Goal: Task Accomplishment & Management: Manage account settings

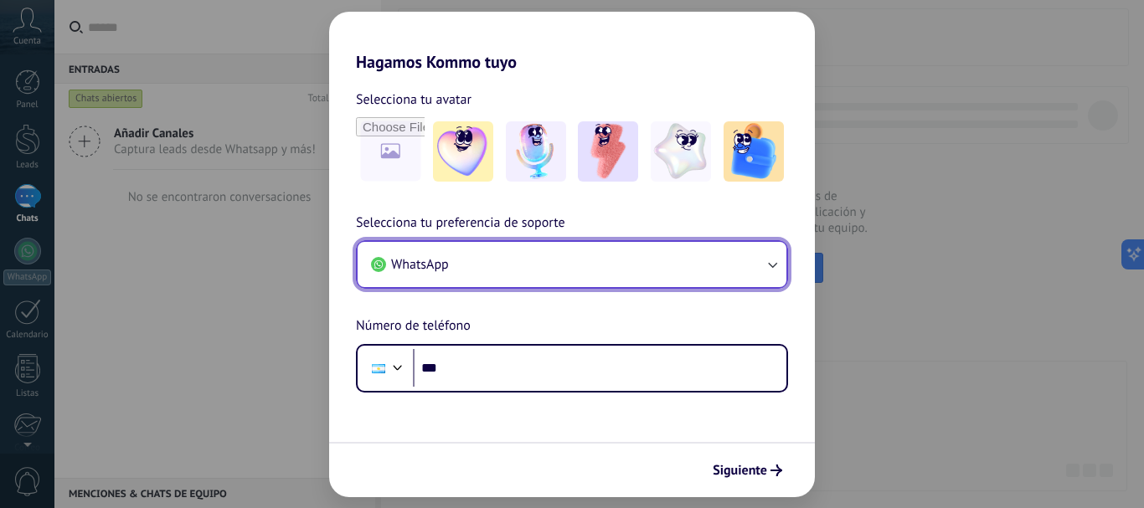
click at [542, 257] on button "WhatsApp" at bounding box center [571, 264] width 429 height 45
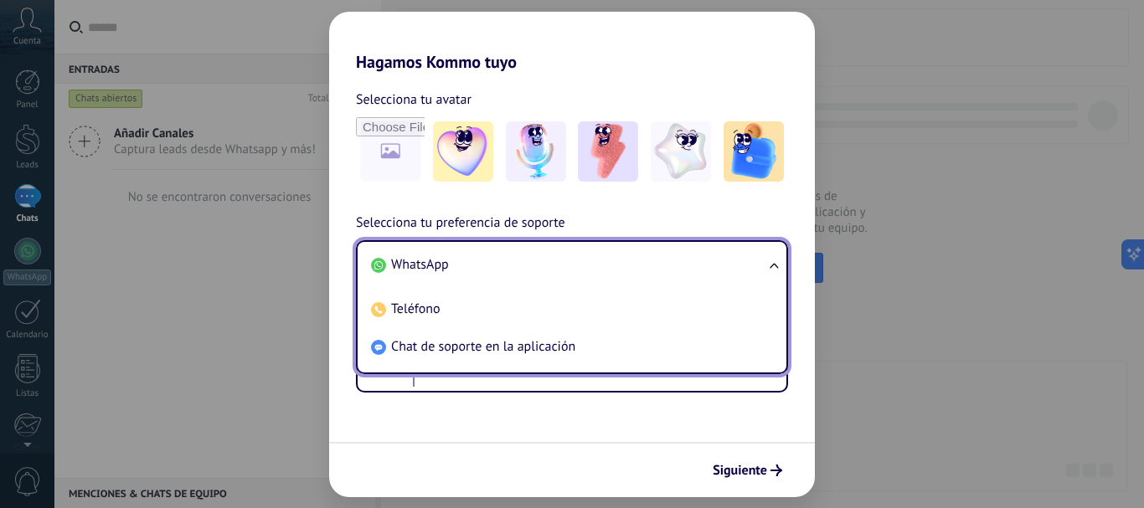
click at [542, 257] on li "WhatsApp" at bounding box center [568, 265] width 409 height 38
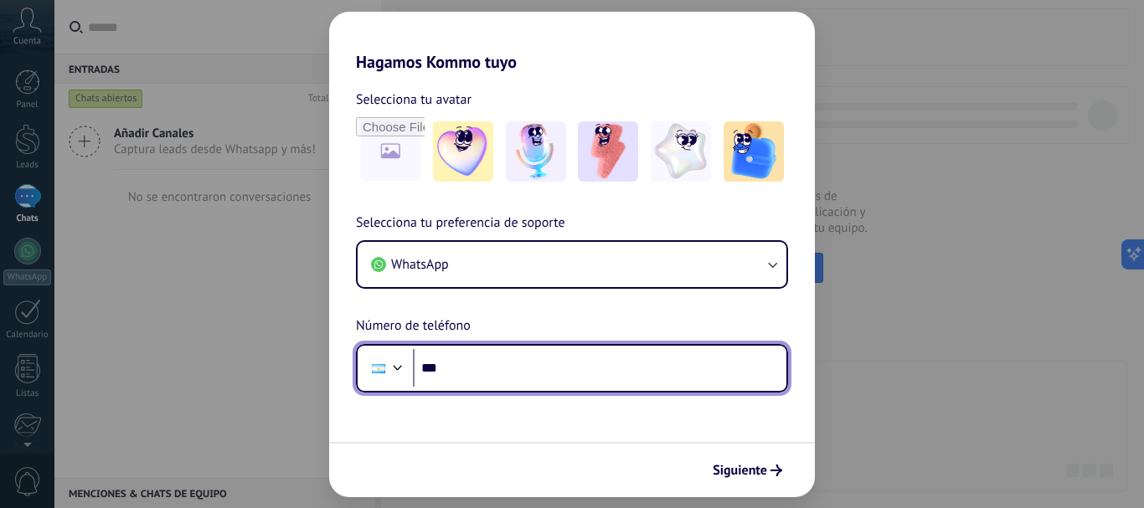
click at [548, 363] on input "***" at bounding box center [599, 368] width 373 height 39
drag, startPoint x: 548, startPoint y: 363, endPoint x: 489, endPoint y: 369, distance: 58.9
click at [489, 369] on input "**********" at bounding box center [599, 368] width 373 height 39
type input "**********"
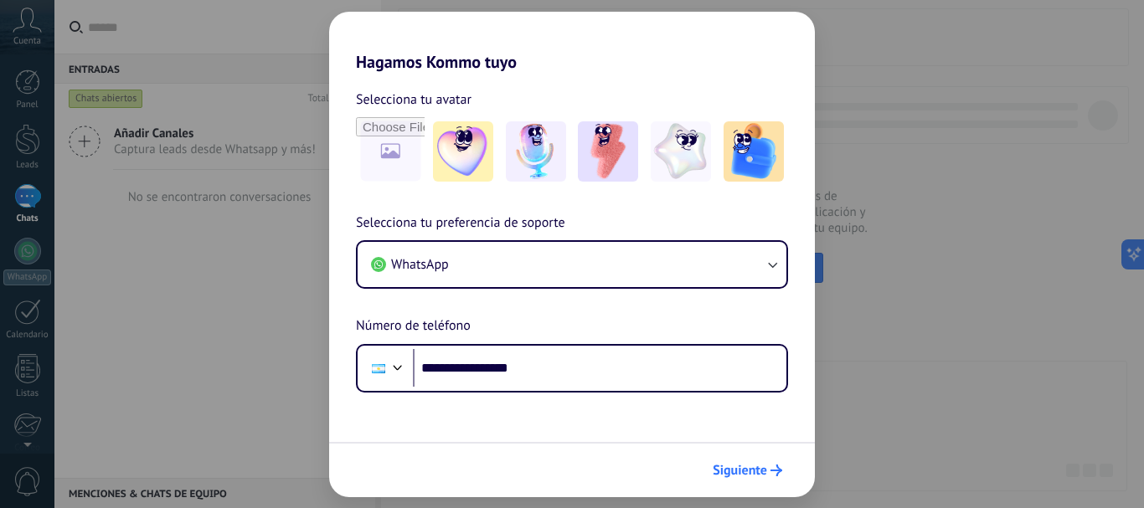
click at [725, 471] on span "Siguiente" at bounding box center [739, 471] width 54 height 12
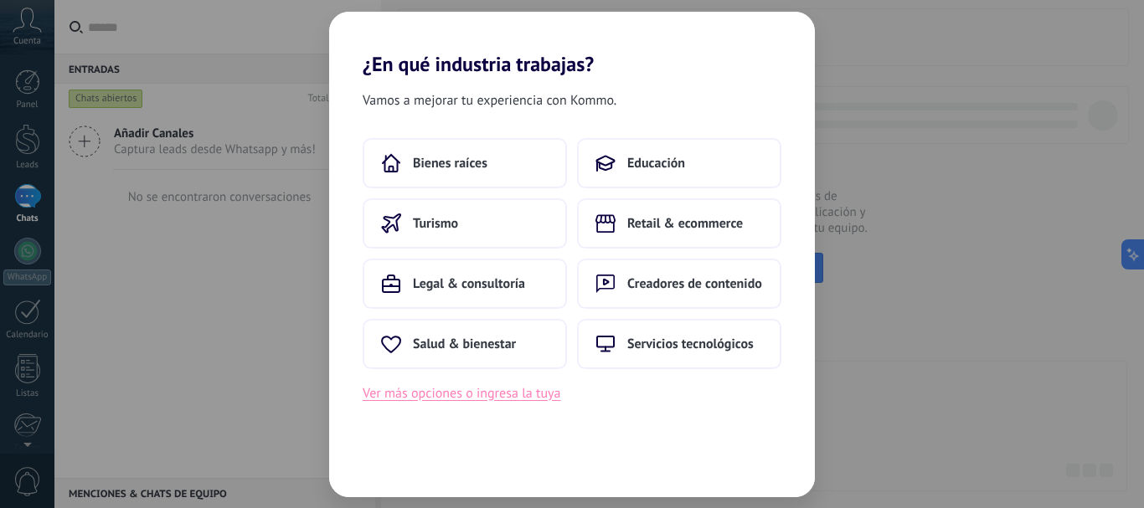
click at [531, 388] on button "Ver más opciones o ingresa la tuya" at bounding box center [462, 394] width 198 height 22
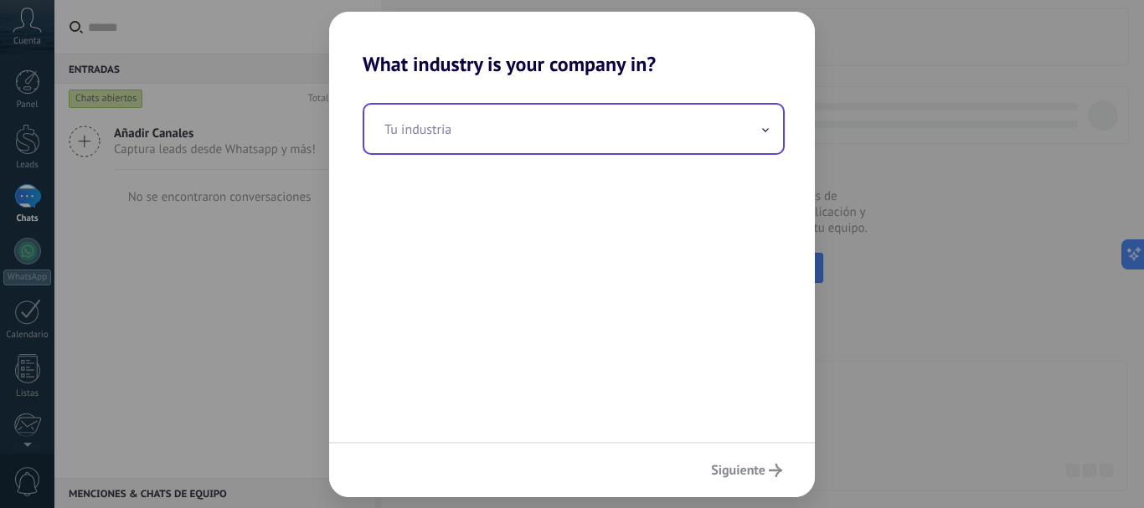
click at [699, 148] on input "text" at bounding box center [573, 129] width 419 height 49
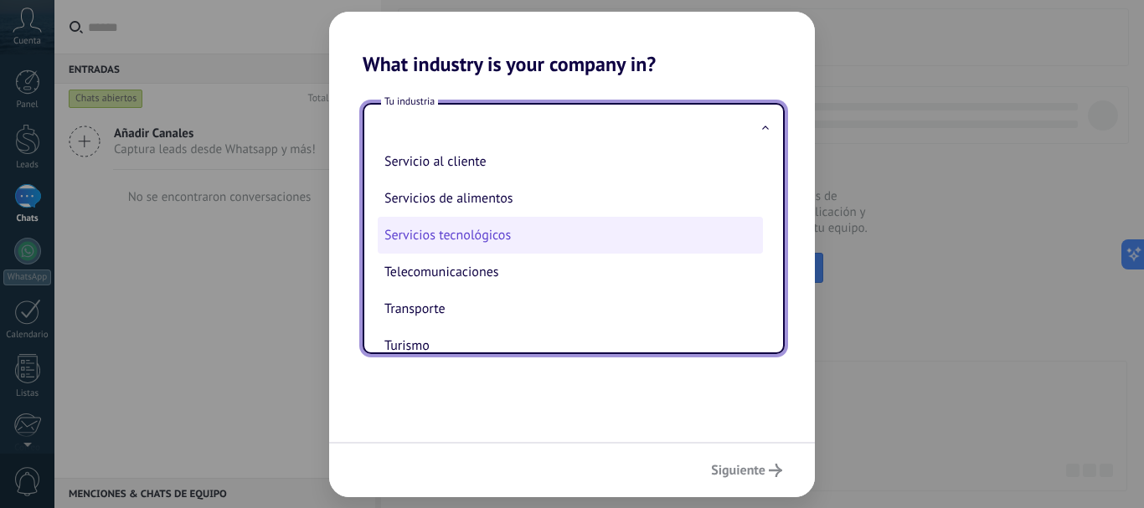
scroll to position [444, 0]
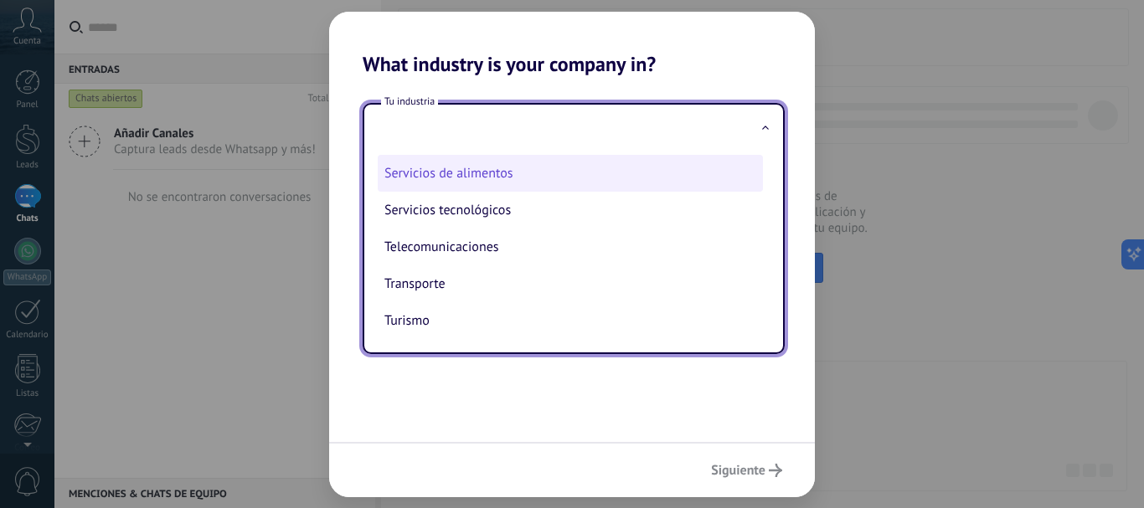
click at [476, 181] on li "Servicios de alimentos" at bounding box center [570, 173] width 385 height 37
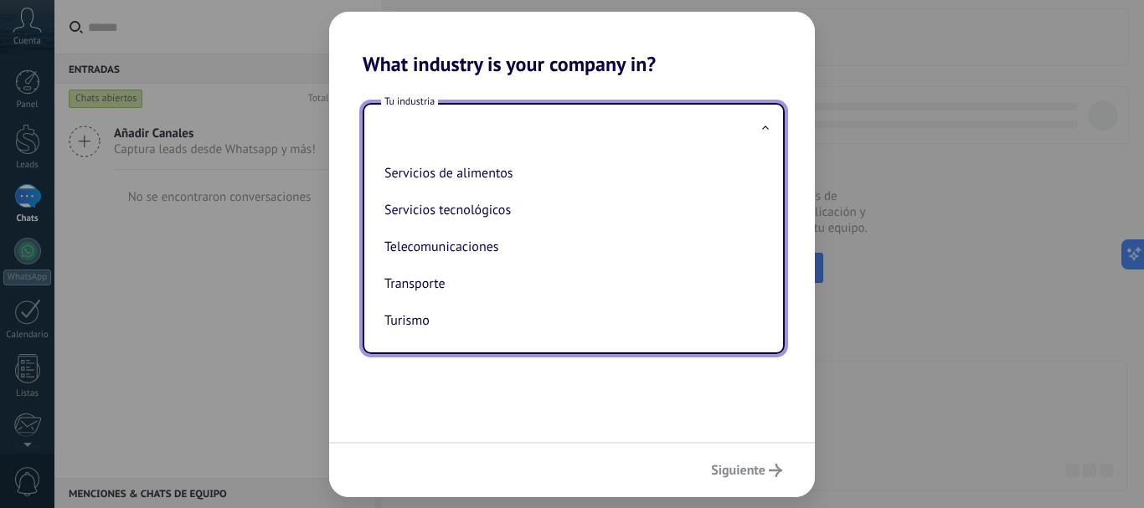
type input "**********"
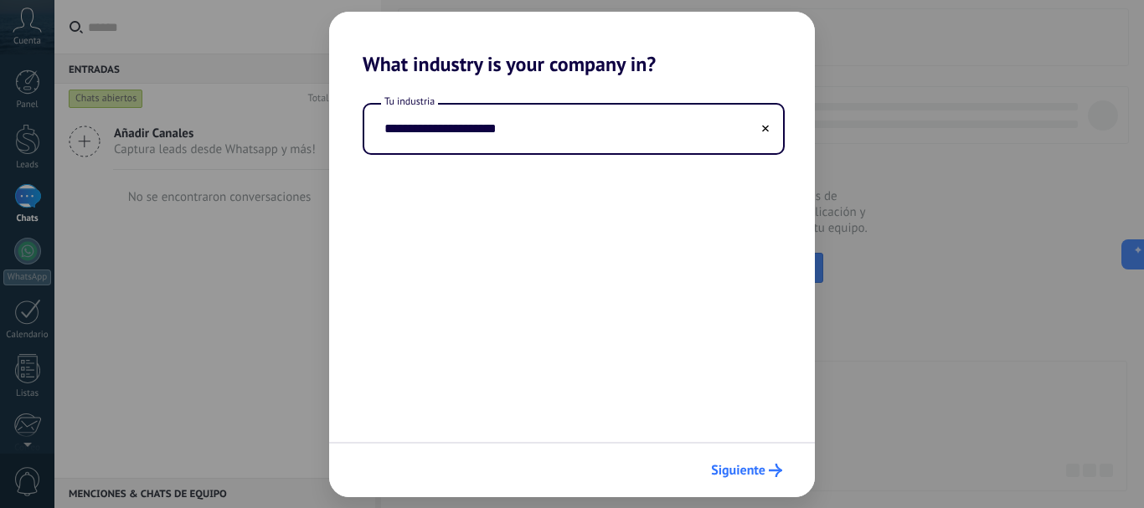
click at [741, 471] on span "Siguiente" at bounding box center [738, 471] width 54 height 12
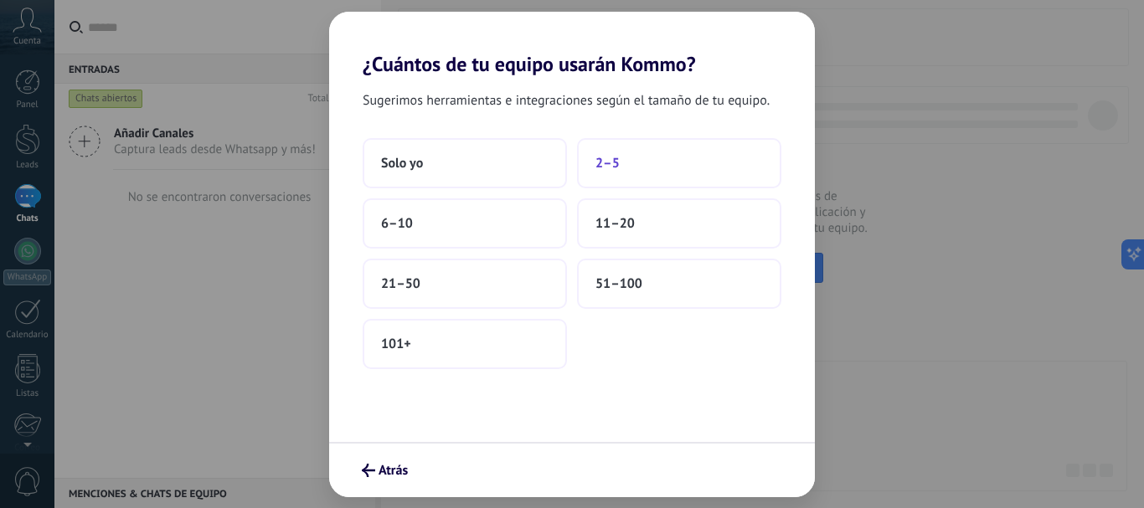
click at [629, 150] on button "2–5" at bounding box center [679, 163] width 204 height 50
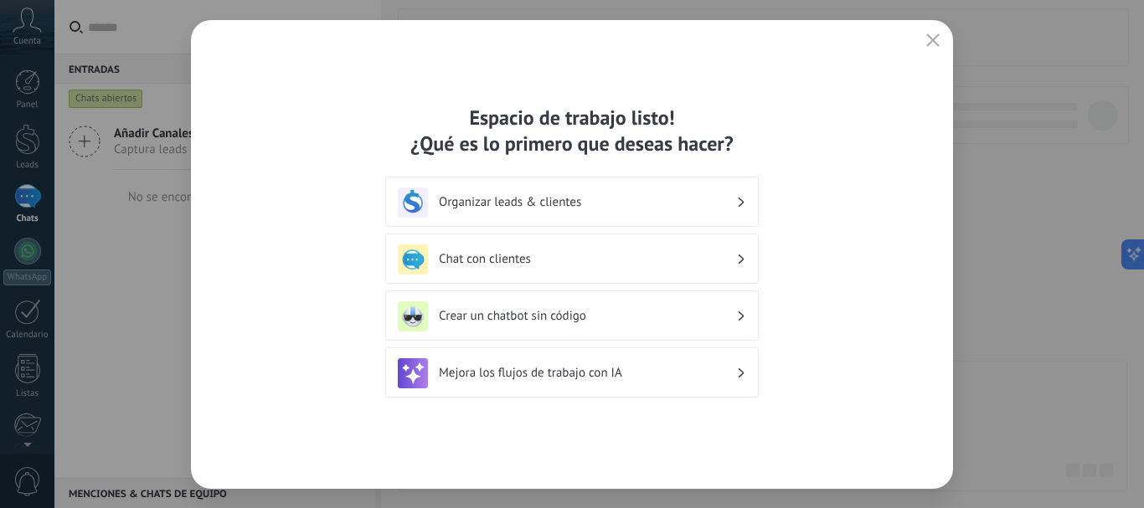
click at [630, 198] on h3 "Organizar leads & clientes" at bounding box center [587, 202] width 297 height 16
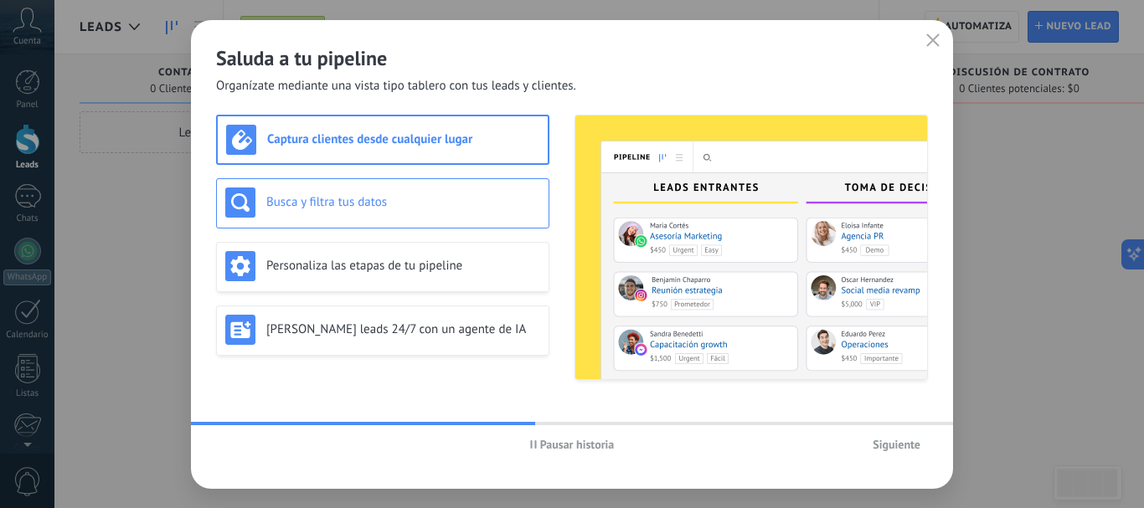
click at [443, 203] on h3 "Busca y filtra tus datos" at bounding box center [403, 202] width 274 height 16
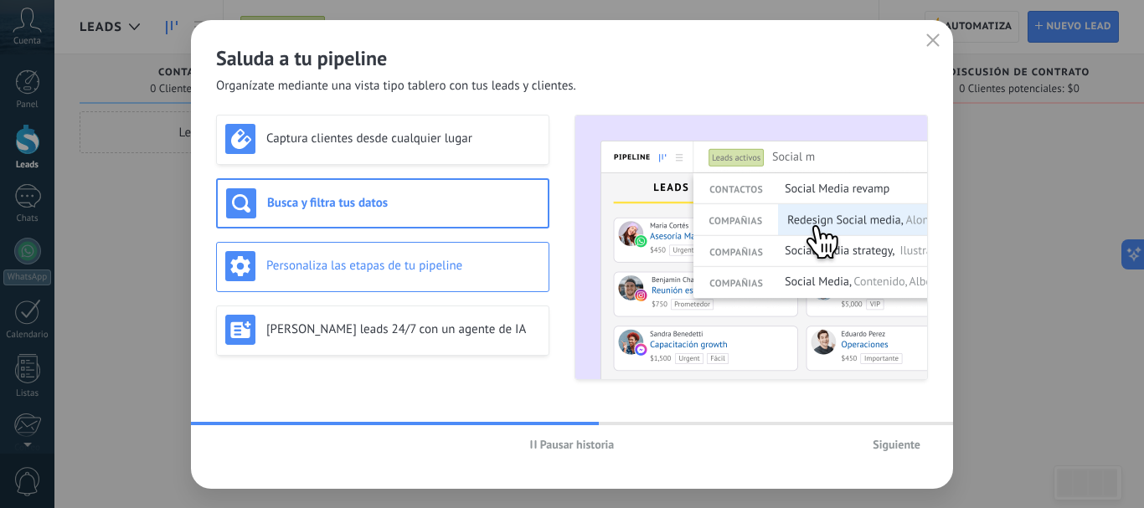
click at [427, 268] on h3 "Personaliza las etapas de tu pipeline" at bounding box center [403, 266] width 274 height 16
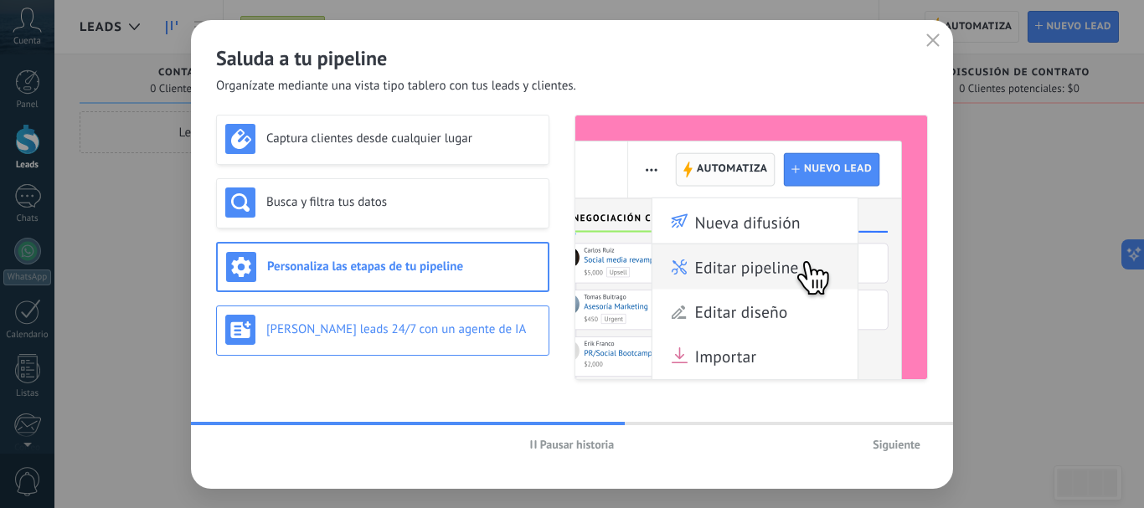
click at [427, 311] on div "[PERSON_NAME] leads 24/7 con un agente de IA" at bounding box center [382, 331] width 333 height 50
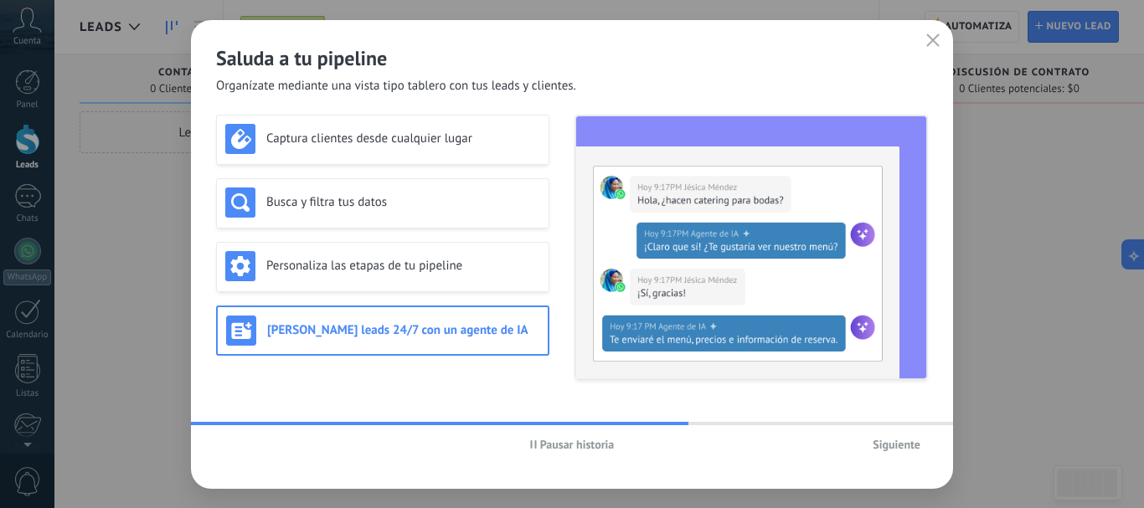
click at [918, 453] on button "Siguiente" at bounding box center [896, 444] width 63 height 25
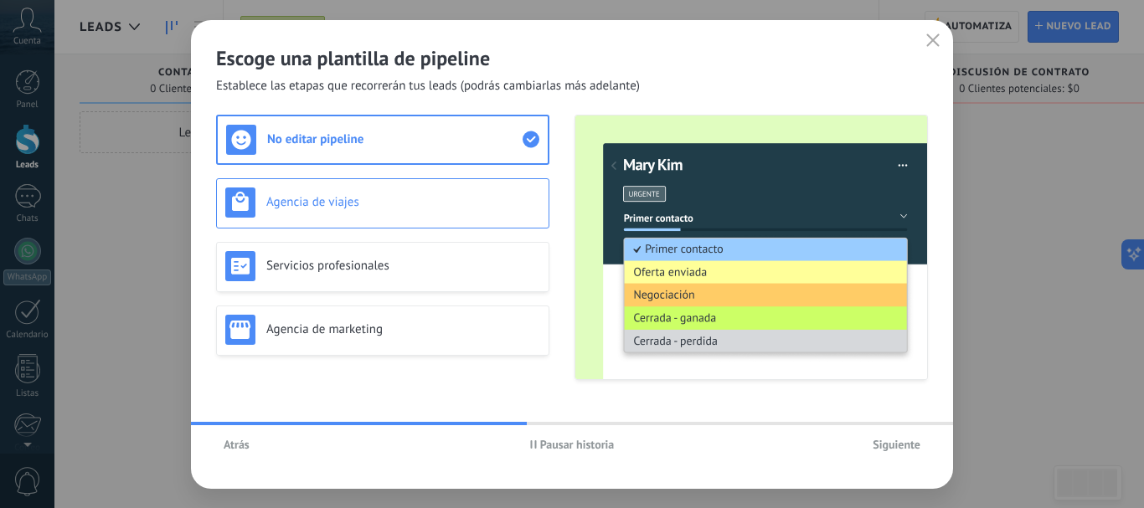
drag, startPoint x: 774, startPoint y: 300, endPoint x: 465, endPoint y: 224, distance: 319.0
click at [774, 300] on img at bounding box center [751, 248] width 352 height 264
click at [347, 191] on div "Agencia de viajes" at bounding box center [382, 203] width 315 height 30
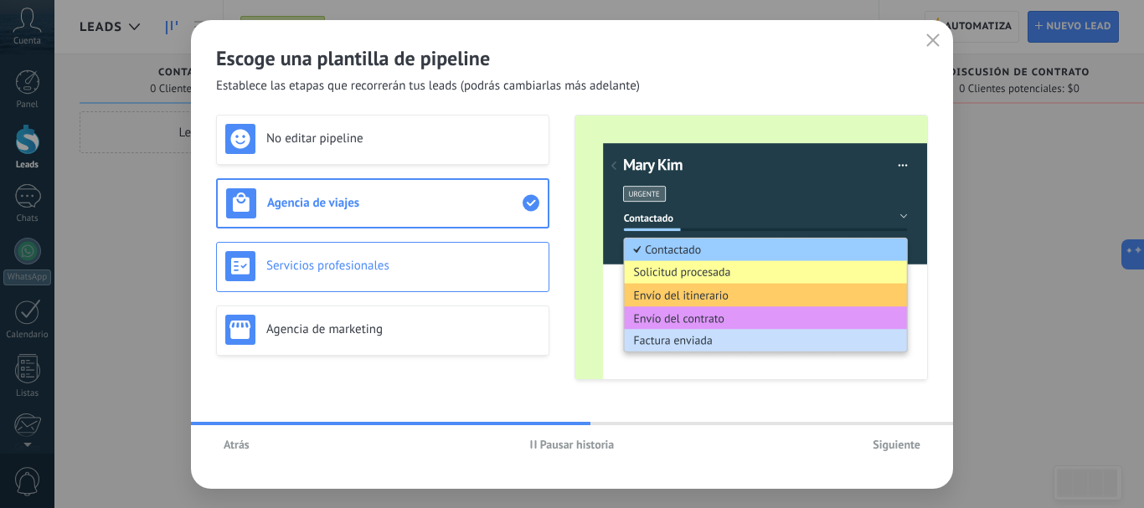
click at [440, 258] on h3 "Servicios profesionales" at bounding box center [403, 266] width 274 height 16
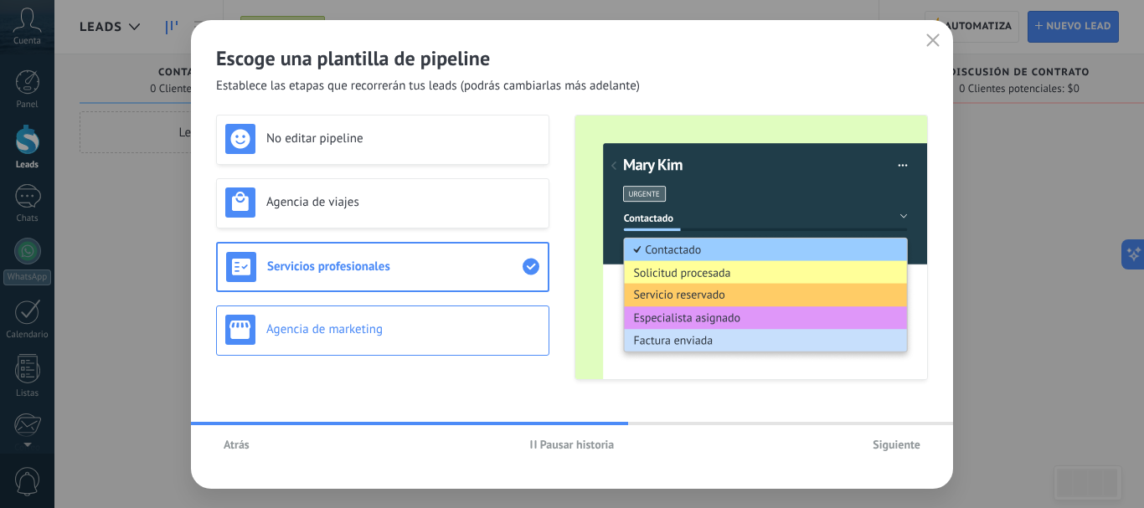
click at [419, 324] on h3 "Agencia de marketing" at bounding box center [403, 329] width 274 height 16
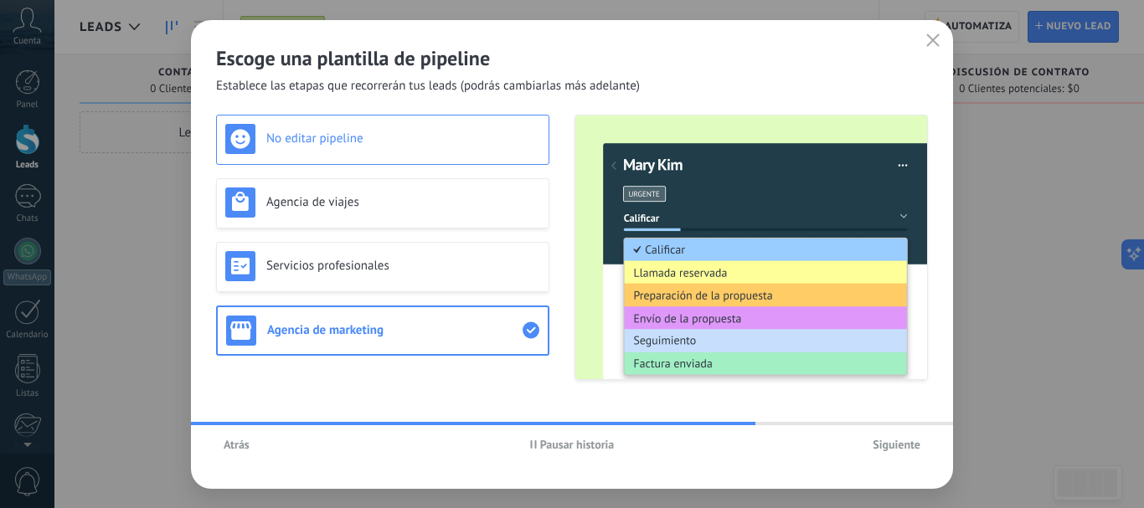
click at [387, 135] on h3 "No editar pipeline" at bounding box center [403, 139] width 274 height 16
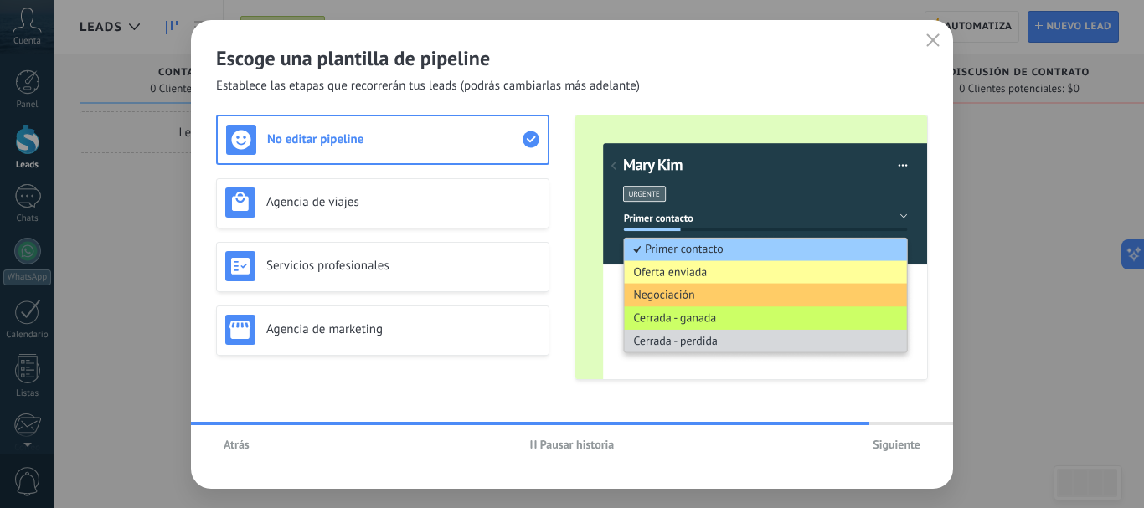
click at [576, 441] on span "Pausar historia" at bounding box center [577, 445] width 75 height 12
click at [234, 449] on span "Atrás" at bounding box center [237, 445] width 26 height 12
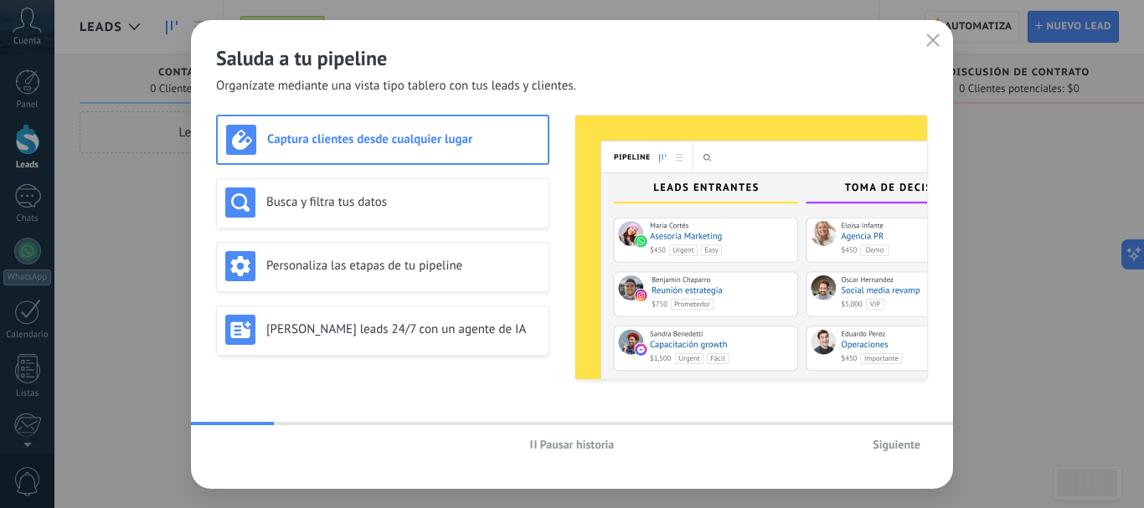
click at [577, 447] on span "Pausar historia" at bounding box center [577, 445] width 75 height 12
click at [386, 196] on h3 "Busca y filtra tus datos" at bounding box center [403, 202] width 274 height 16
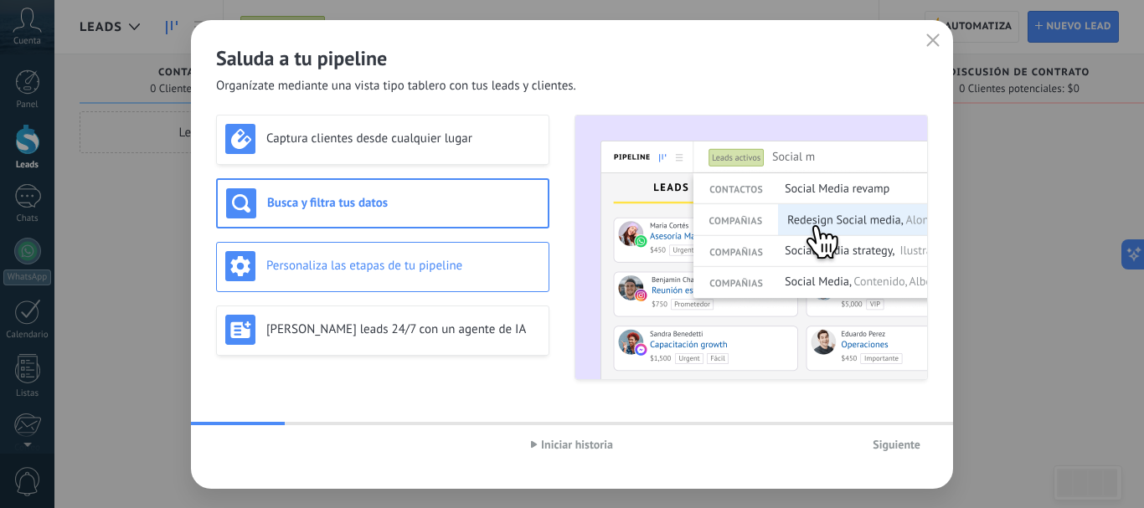
click at [395, 260] on h3 "Personaliza las etapas de tu pipeline" at bounding box center [403, 266] width 274 height 16
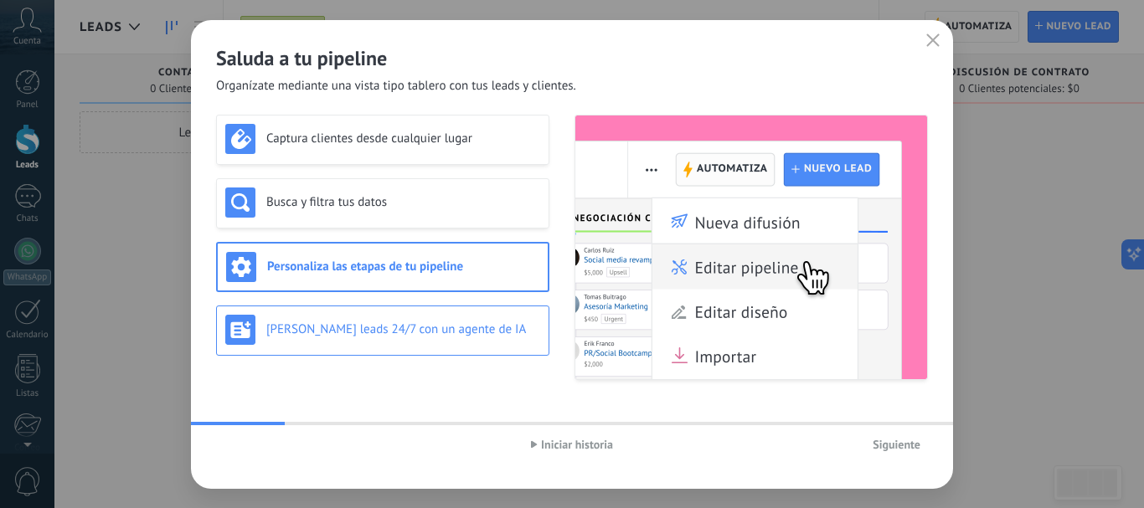
click at [409, 320] on div "[PERSON_NAME] leads 24/7 con un agente de IA" at bounding box center [382, 330] width 315 height 30
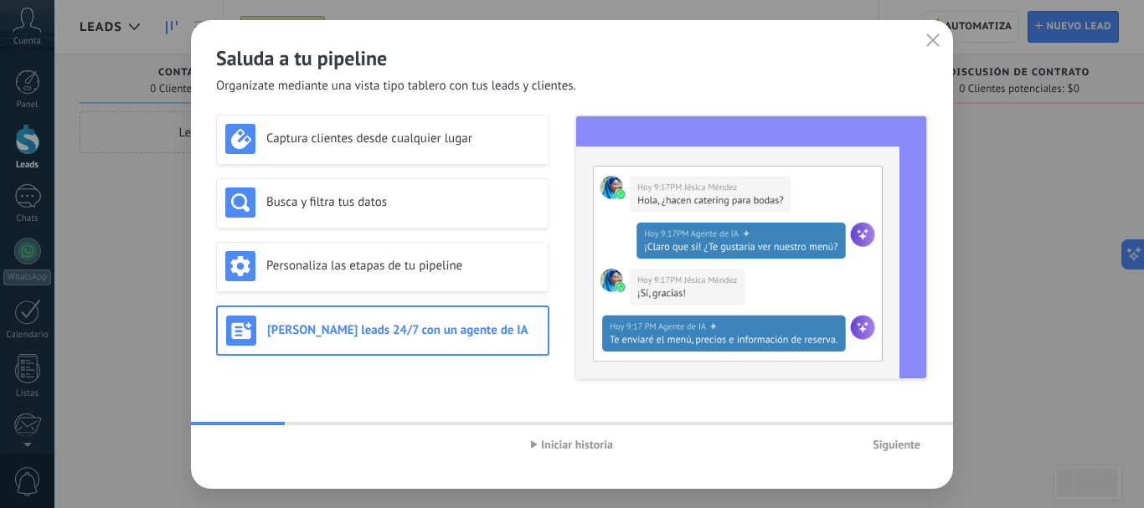
click at [586, 447] on span "Iniciar historia" at bounding box center [577, 445] width 72 height 12
click at [898, 447] on span "Siguiente" at bounding box center [896, 445] width 48 height 12
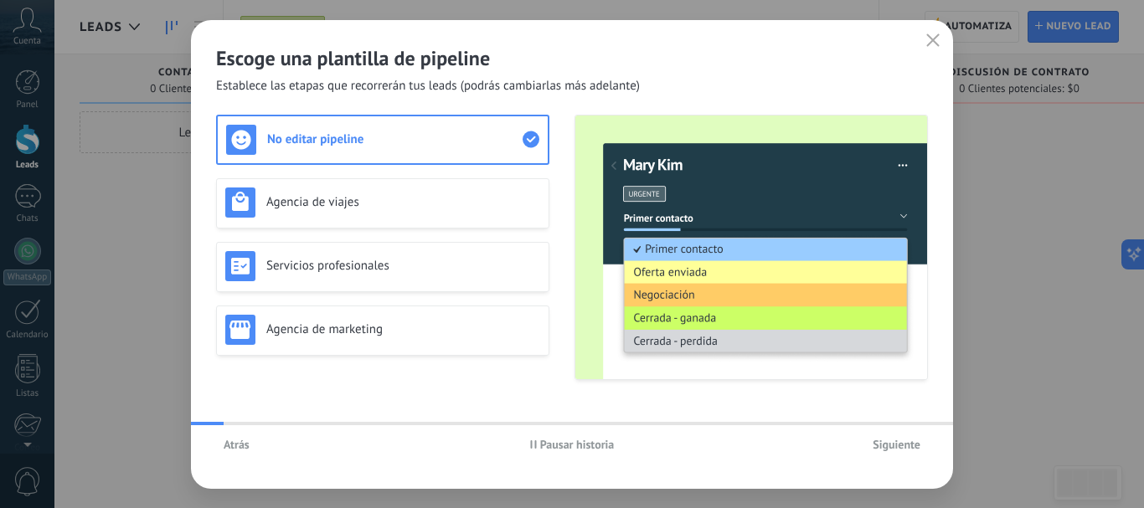
click at [587, 450] on span "Pausar historia" at bounding box center [577, 445] width 75 height 12
click at [426, 174] on div "No editar pipeline Agencia de viajes Servicios profesionales Agencia de marketi…" at bounding box center [382, 247] width 333 height 265
click at [429, 194] on h3 "Agencia de viajes" at bounding box center [403, 202] width 274 height 16
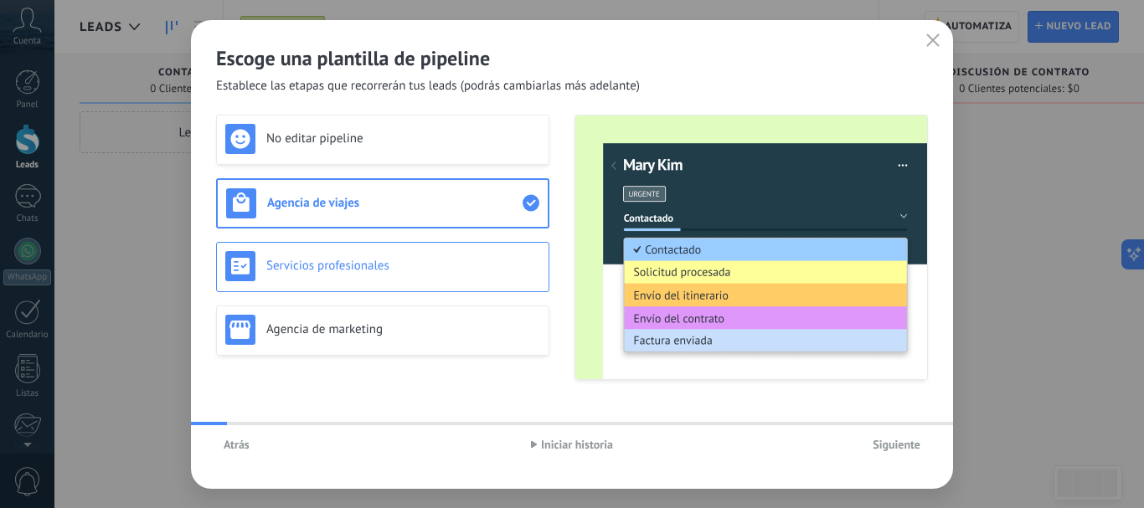
click at [431, 261] on h3 "Servicios profesionales" at bounding box center [403, 266] width 274 height 16
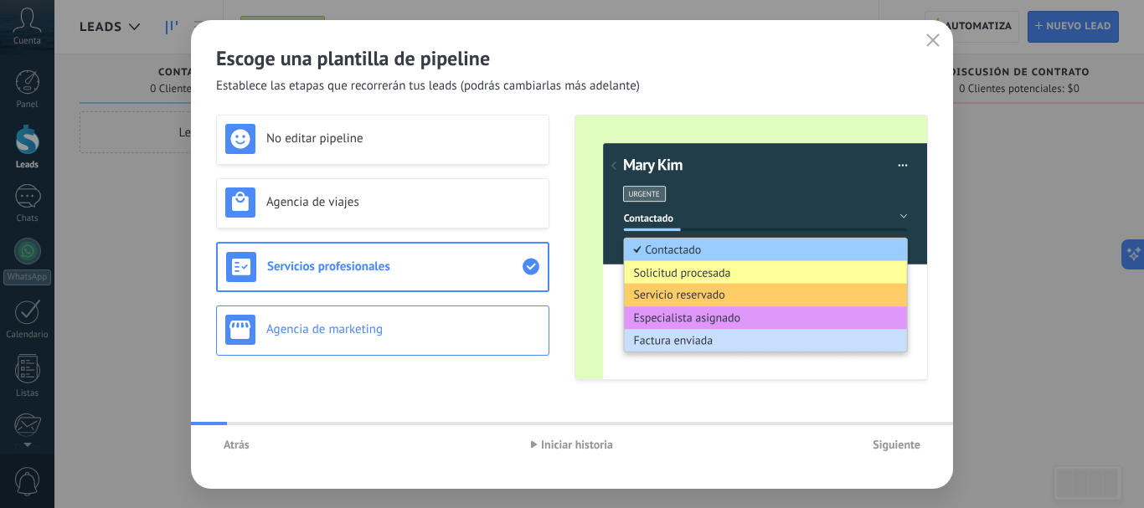
click at [429, 339] on div "Agencia de marketing" at bounding box center [382, 330] width 315 height 30
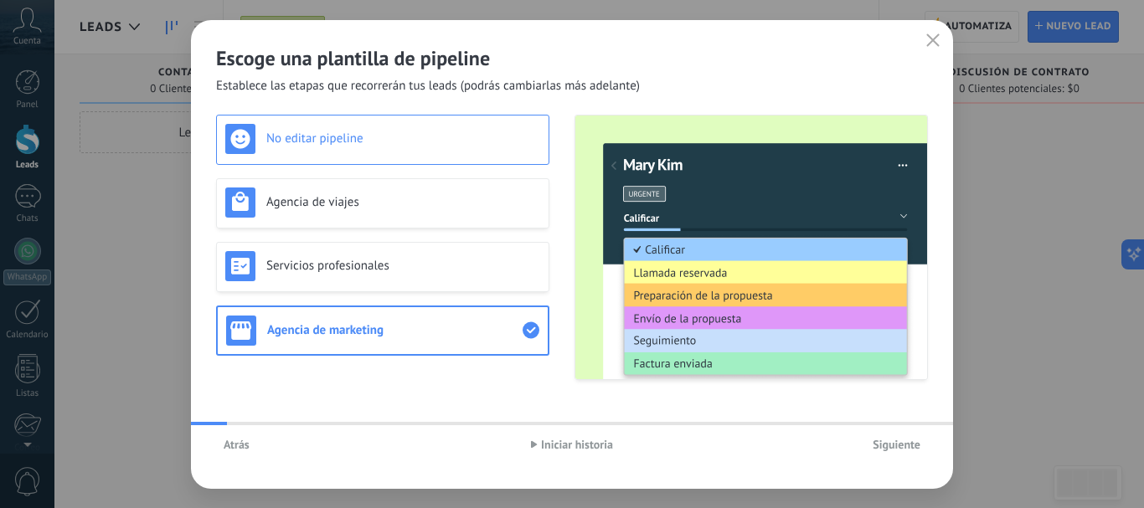
click at [345, 135] on h3 "No editar pipeline" at bounding box center [403, 139] width 274 height 16
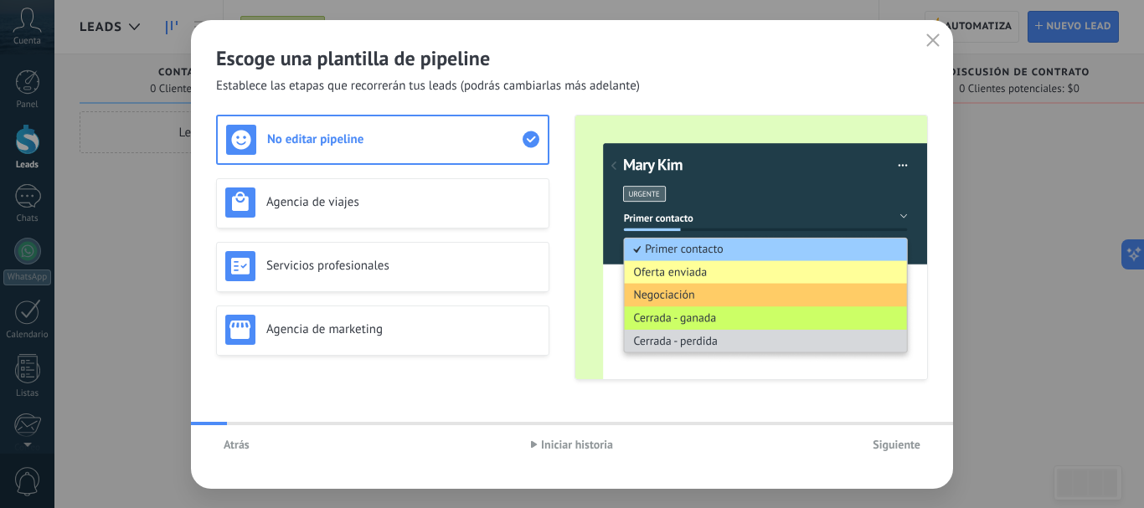
click at [903, 443] on span "Siguiente" at bounding box center [896, 445] width 48 height 12
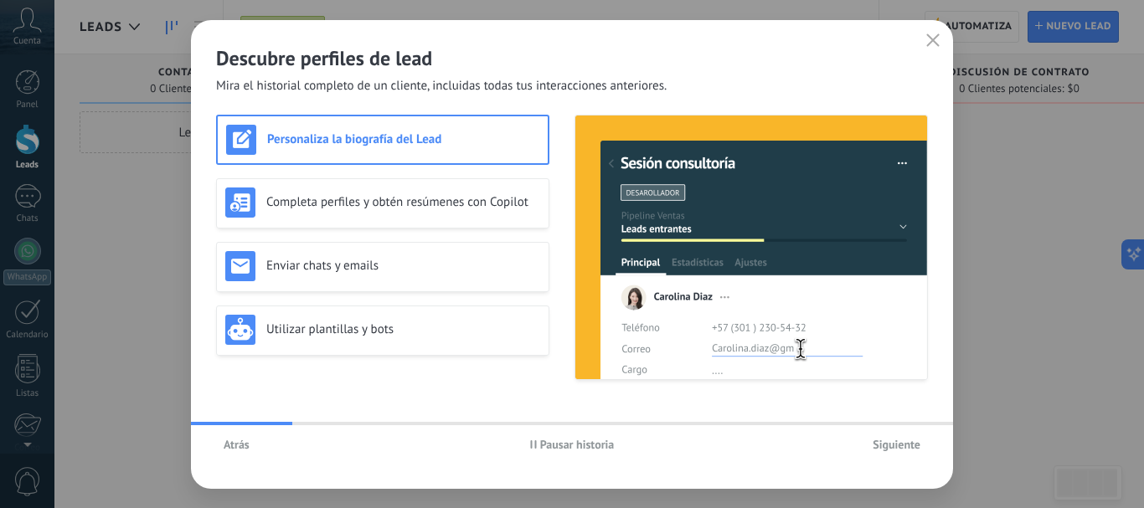
click at [540, 446] on span "Pausar historia" at bounding box center [577, 445] width 75 height 12
click at [339, 279] on div "Enviar chats y emails" at bounding box center [382, 266] width 315 height 30
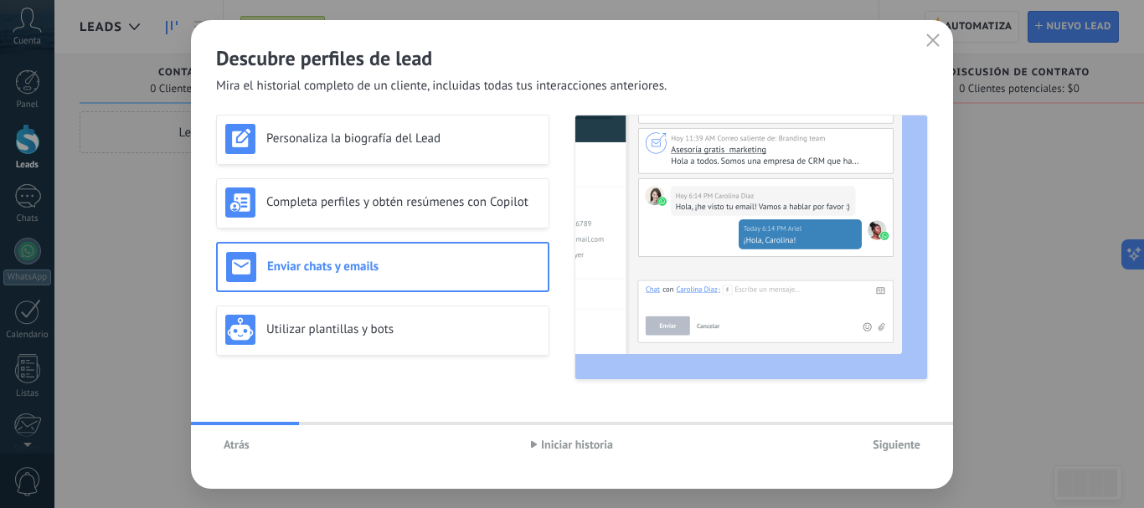
click at [378, 382] on div "Personaliza la biografía del Lead Completa perfiles y obtén resúmenes con Copil…" at bounding box center [572, 257] width 712 height 284
click at [423, 312] on div "Utilizar plantillas y bots" at bounding box center [382, 331] width 333 height 50
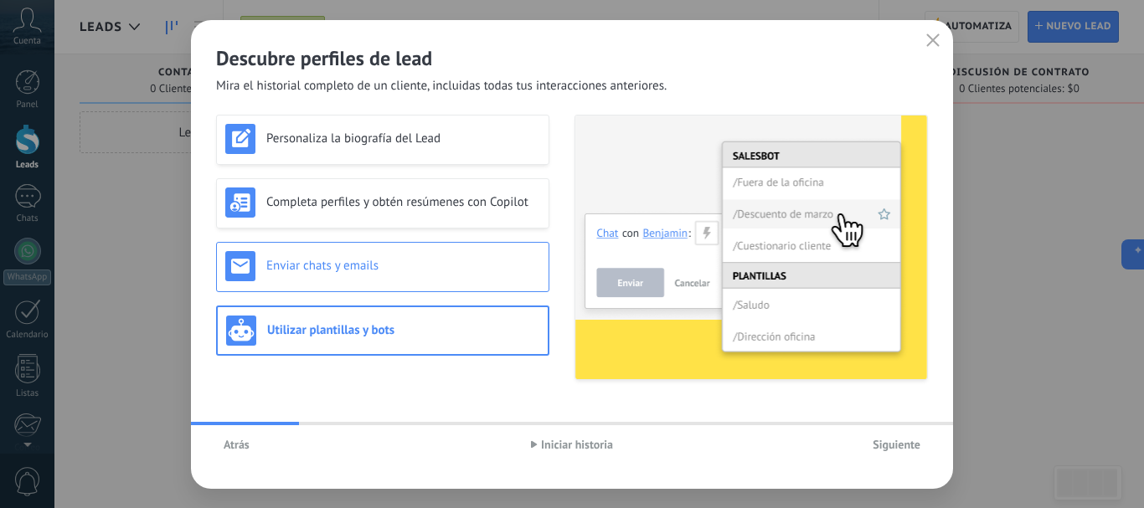
click at [414, 284] on div "Enviar chats y emails" at bounding box center [382, 267] width 333 height 50
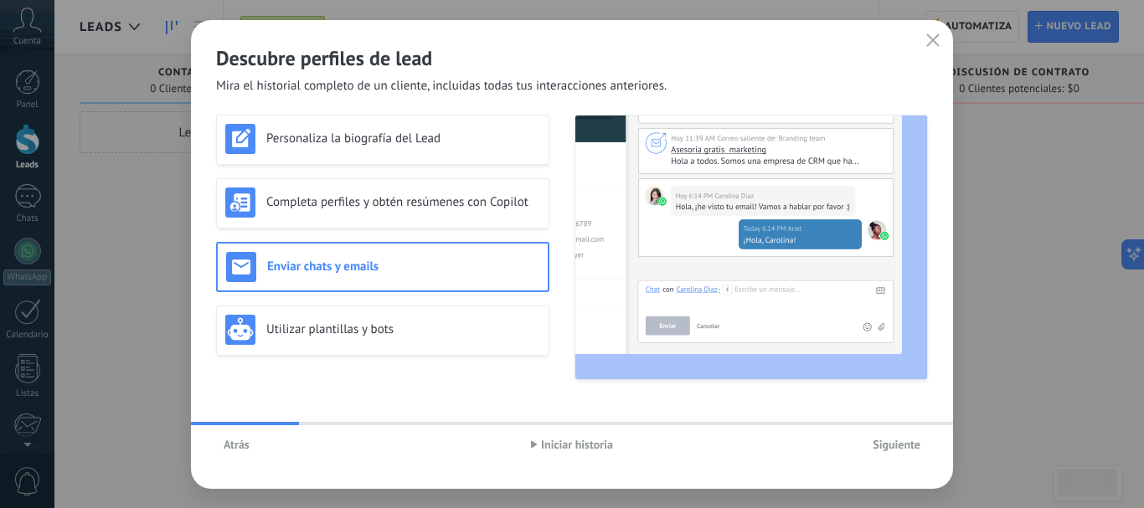
click at [862, 439] on div "Siguiente" at bounding box center [809, 444] width 237 height 25
click at [877, 447] on span "Siguiente" at bounding box center [896, 445] width 48 height 12
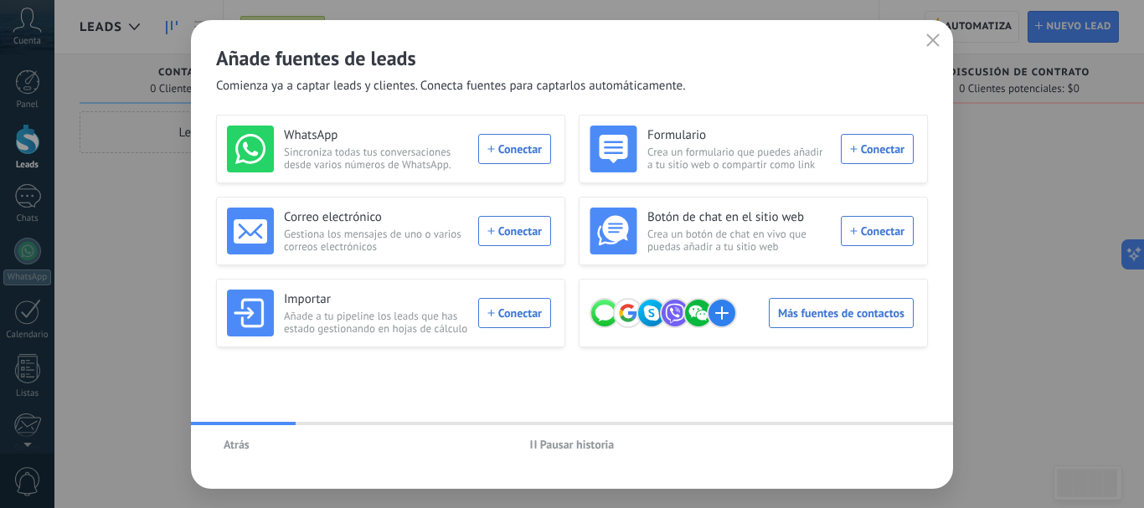
click at [563, 442] on span "Pausar historia" at bounding box center [577, 445] width 75 height 12
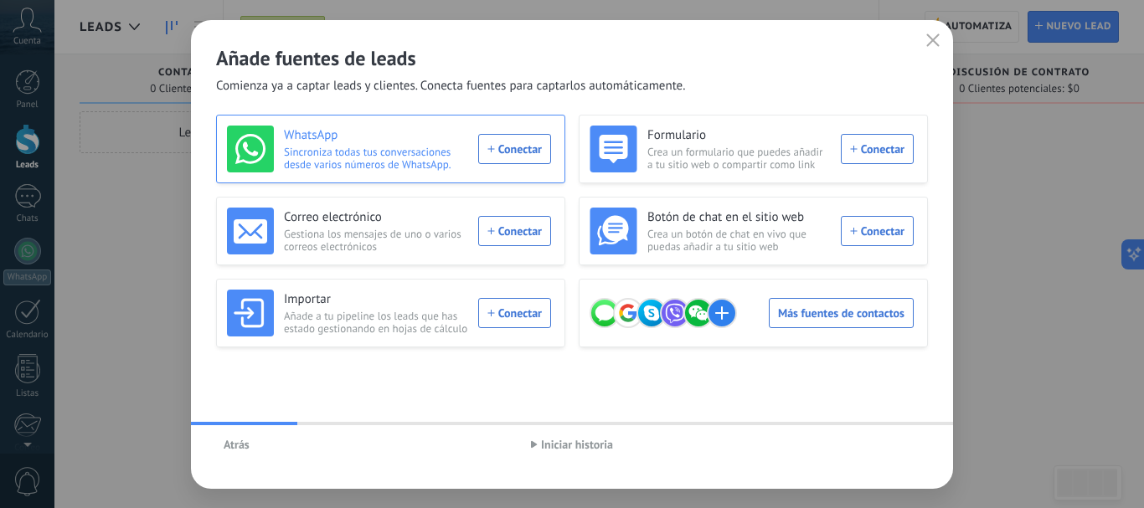
click at [510, 152] on div "WhatsApp Sincroniza todas tus conversaciones desde varios números de WhatsApp. …" at bounding box center [389, 149] width 324 height 47
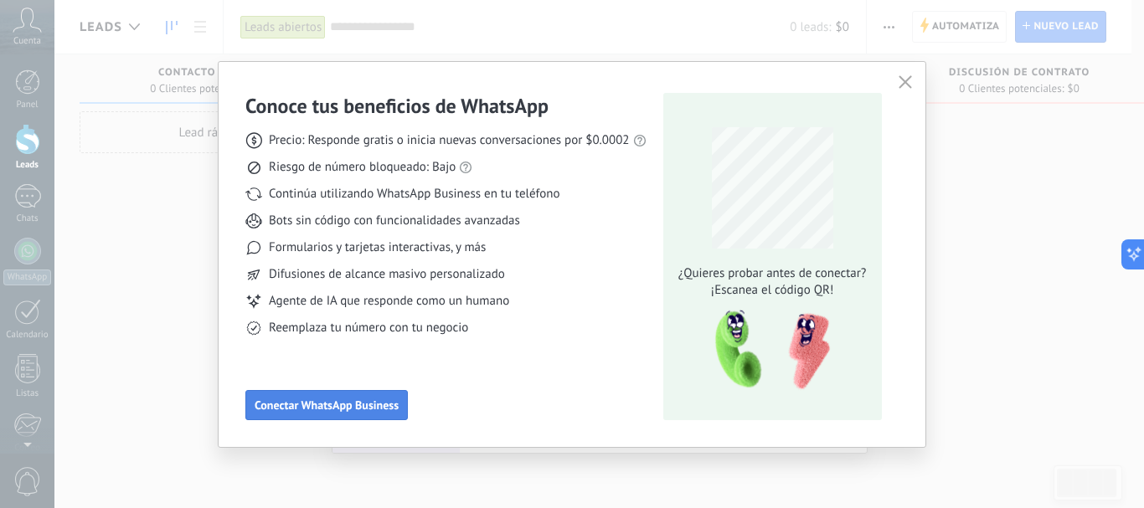
click at [359, 399] on span "Conectar WhatsApp Business" at bounding box center [327, 405] width 144 height 12
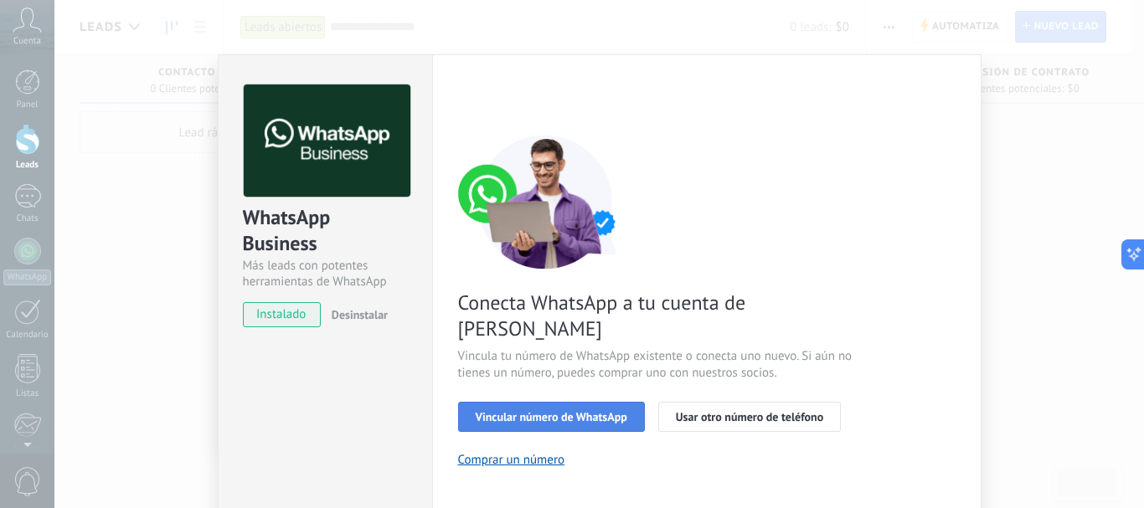
click at [599, 411] on span "Vincular número de WhatsApp" at bounding box center [552, 417] width 152 height 12
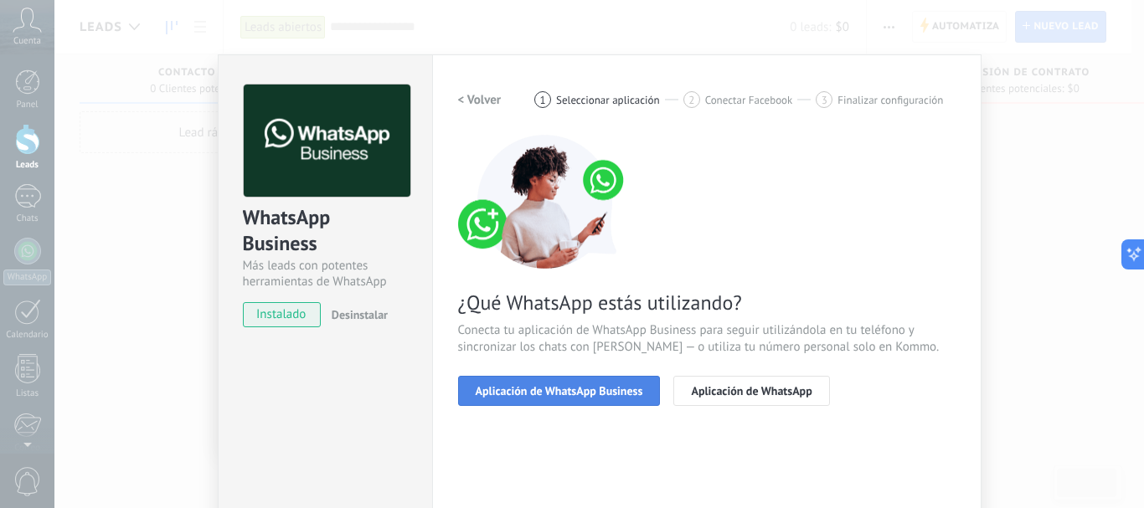
click at [585, 383] on button "Aplicación de WhatsApp Business" at bounding box center [559, 391] width 203 height 30
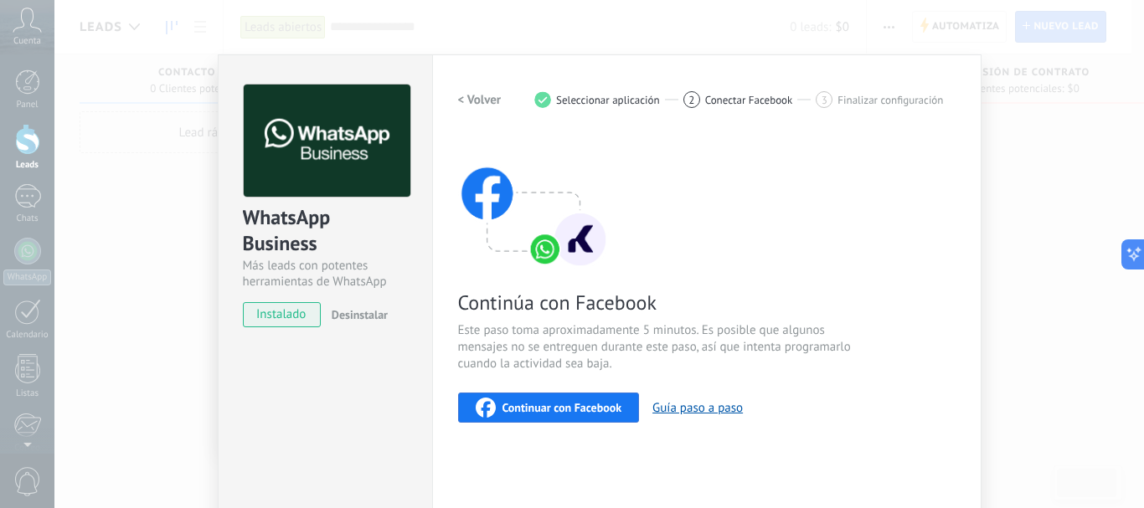
click at [543, 404] on span "Continuar con Facebook" at bounding box center [562, 408] width 120 height 12
click at [694, 414] on button "Guía paso a paso" at bounding box center [697, 408] width 90 height 16
click at [568, 406] on span "Continuar con Facebook" at bounding box center [562, 408] width 120 height 12
click at [153, 111] on div "WhatsApp Business Más leads con potentes herramientas de WhatsApp instalado Des…" at bounding box center [598, 254] width 1089 height 508
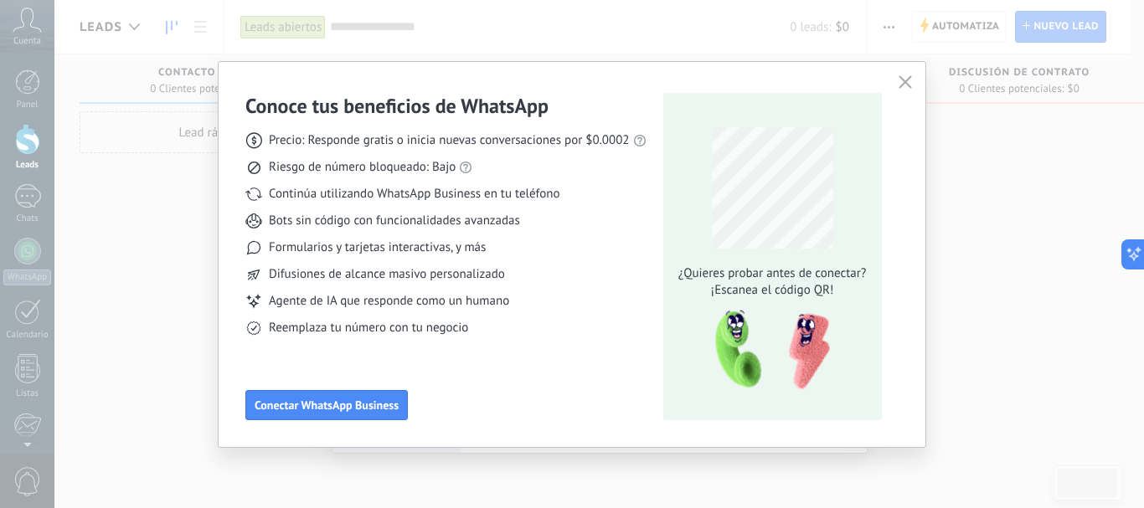
click at [52, 121] on div "Conoce tus beneficios de WhatsApp Precio: Responde gratis o inicia nuevas conve…" at bounding box center [572, 254] width 1144 height 508
click at [915, 81] on button "button" at bounding box center [905, 82] width 22 height 23
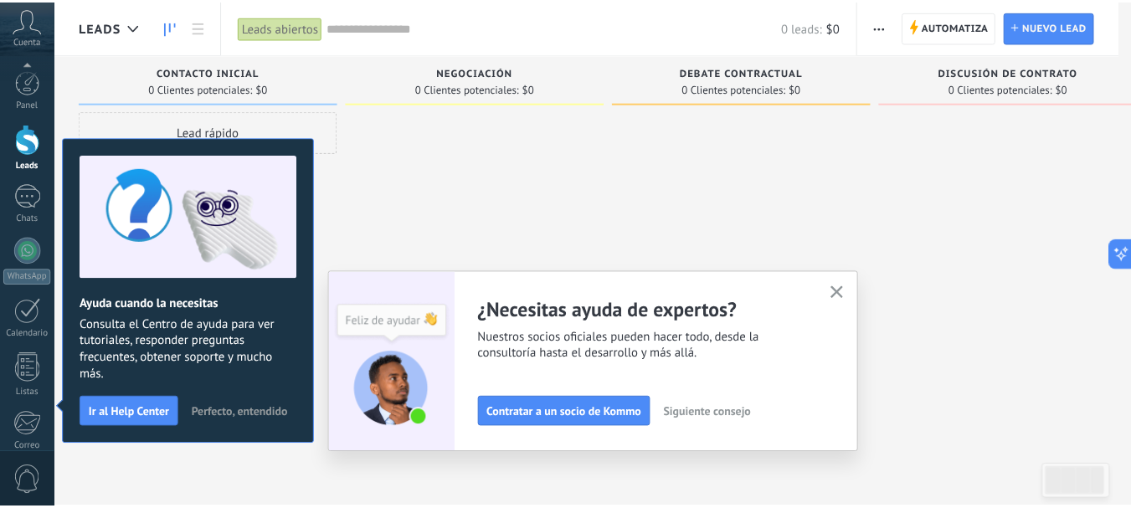
scroll to position [188, 0]
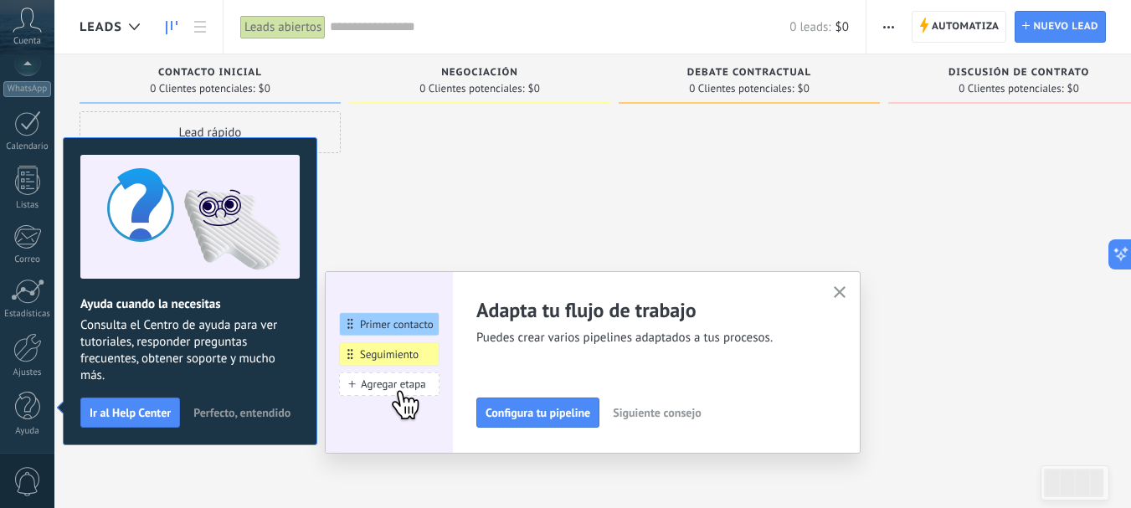
drag, startPoint x: 844, startPoint y: 287, endPoint x: 823, endPoint y: 301, distance: 24.9
click at [844, 288] on icon "button" at bounding box center [840, 292] width 13 height 13
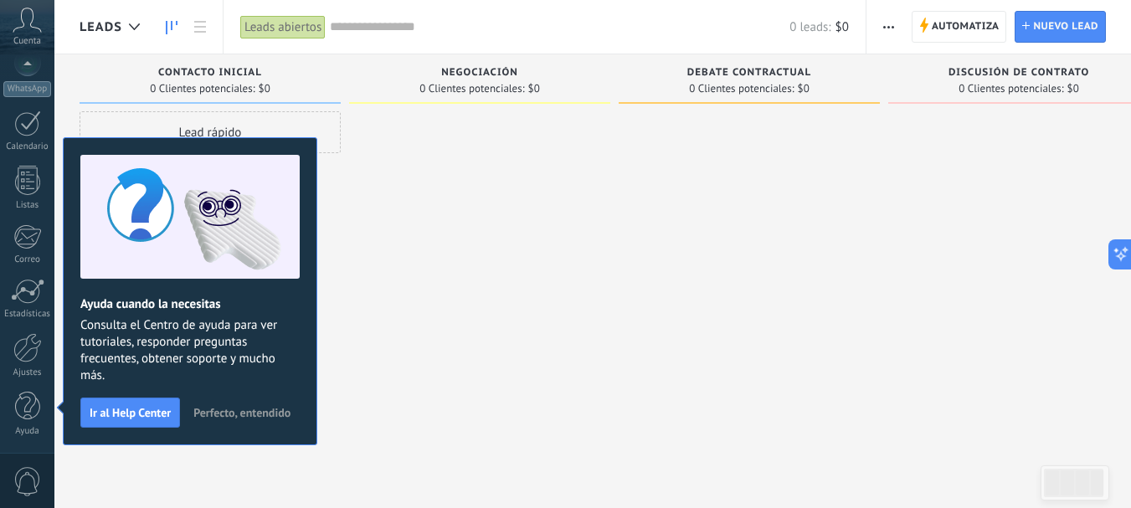
click at [232, 408] on span "Perfecto, entendido" at bounding box center [241, 413] width 97 height 12
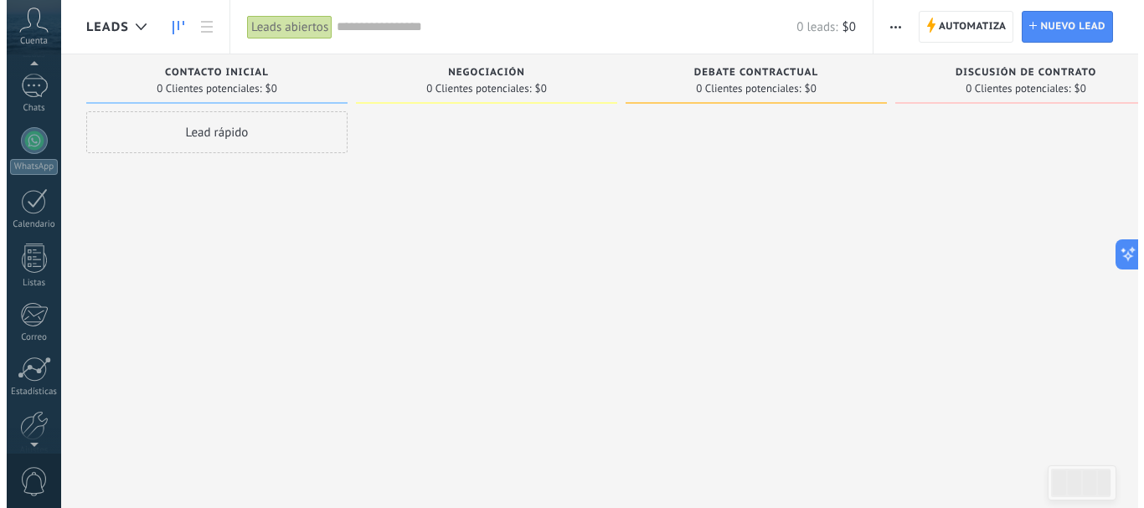
scroll to position [0, 0]
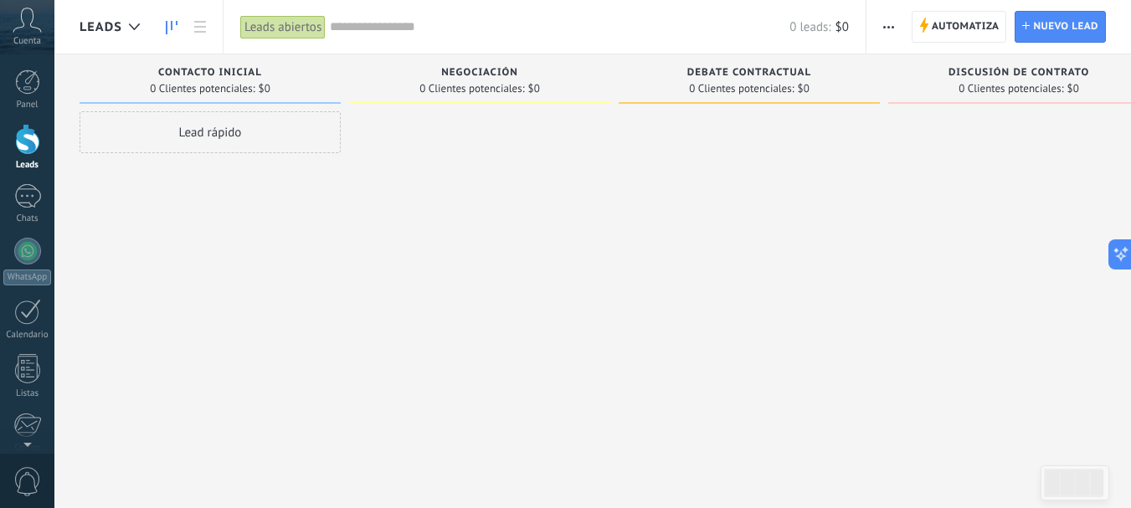
click at [26, 151] on div at bounding box center [27, 139] width 25 height 31
click at [217, 28] on div "Leads" at bounding box center [138, 27] width 168 height 54
click at [210, 28] on link at bounding box center [200, 27] width 28 height 33
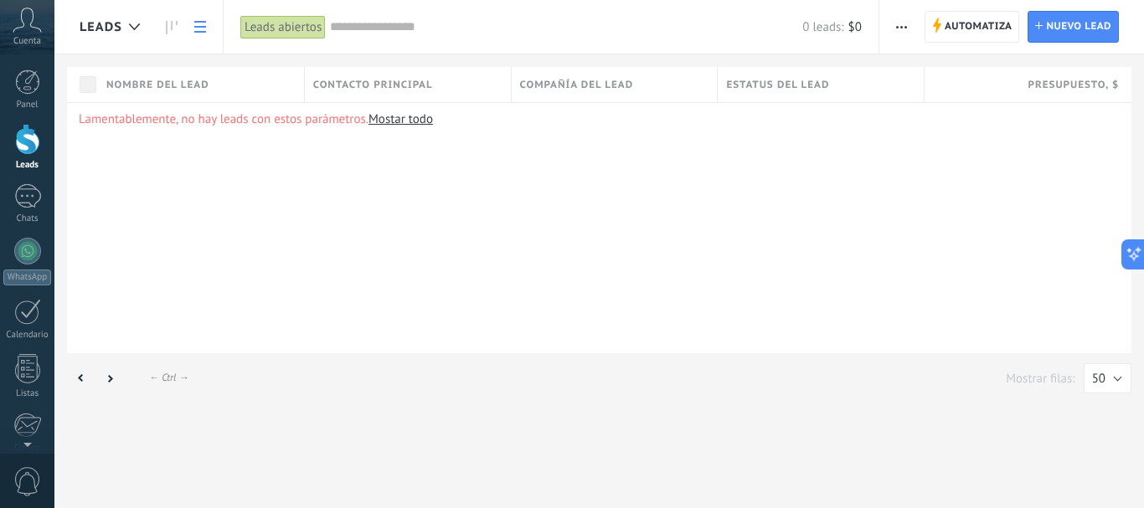
click at [193, 29] on link at bounding box center [200, 27] width 28 height 33
click at [133, 28] on use at bounding box center [134, 26] width 11 height 7
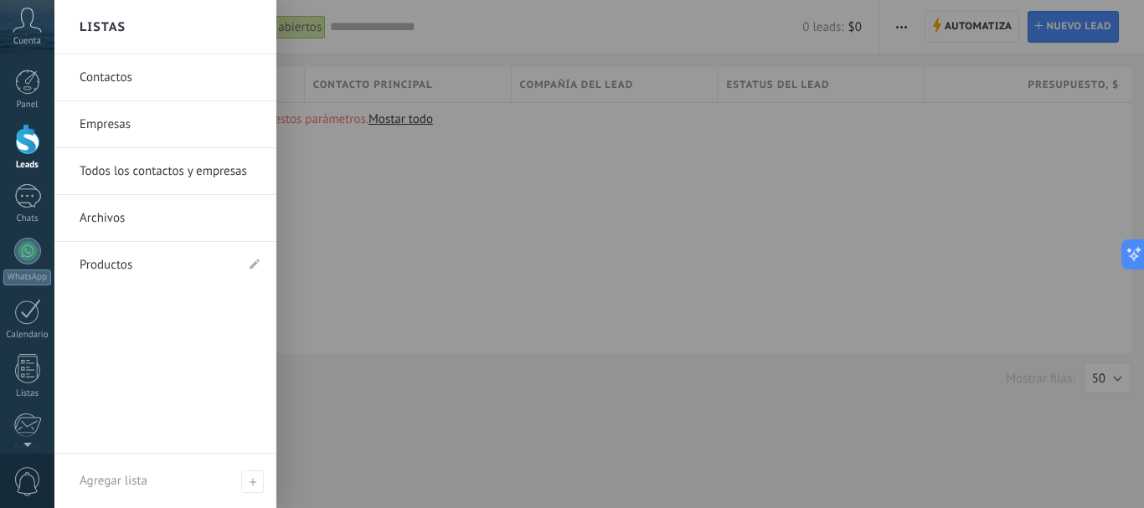
click at [429, 293] on div at bounding box center [626, 254] width 1144 height 508
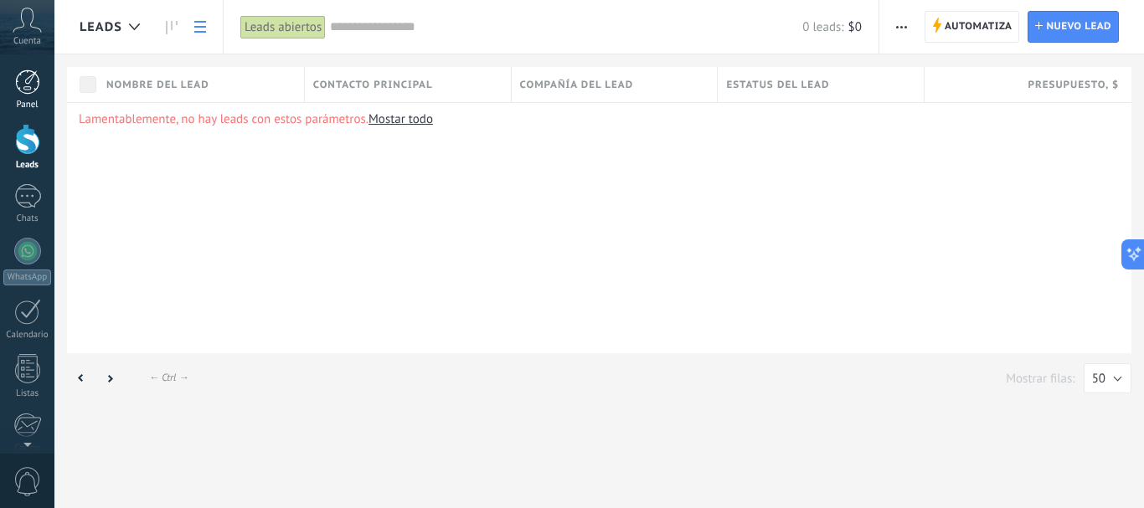
click at [29, 81] on div at bounding box center [27, 81] width 25 height 25
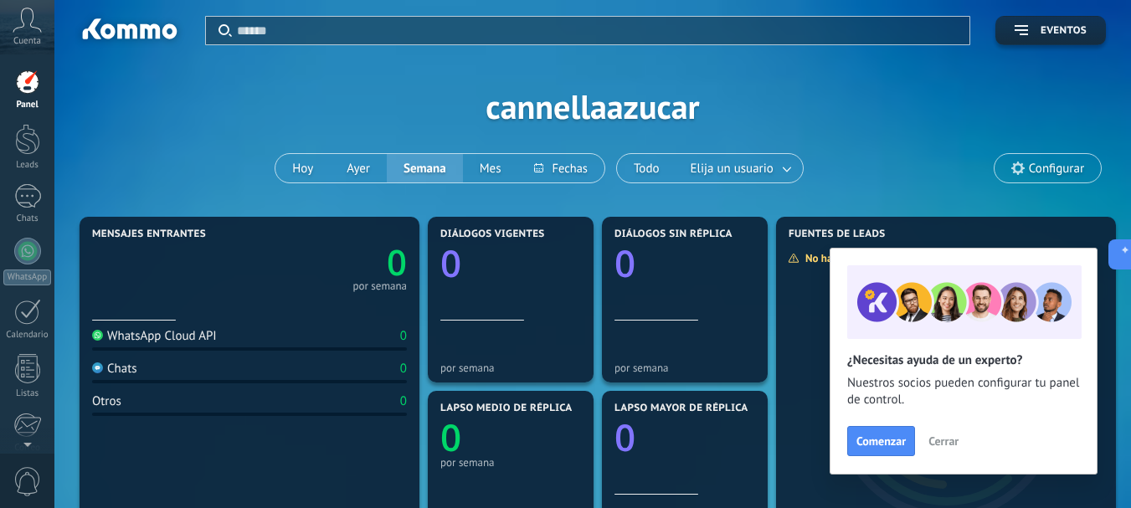
click at [939, 439] on span "Cerrar" at bounding box center [943, 441] width 30 height 12
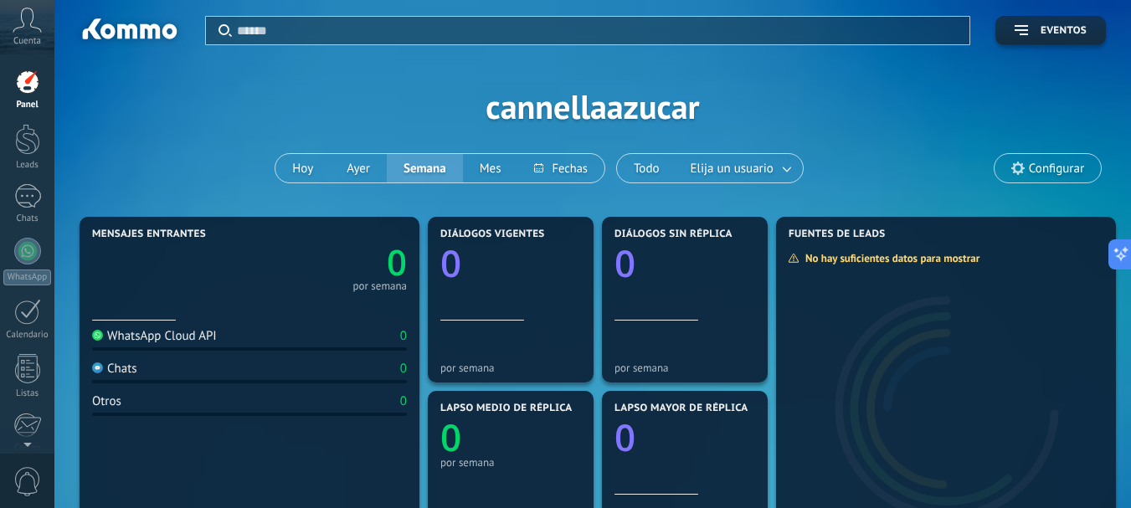
scroll to position [23, 0]
click at [31, 481] on span "0" at bounding box center [27, 481] width 28 height 29
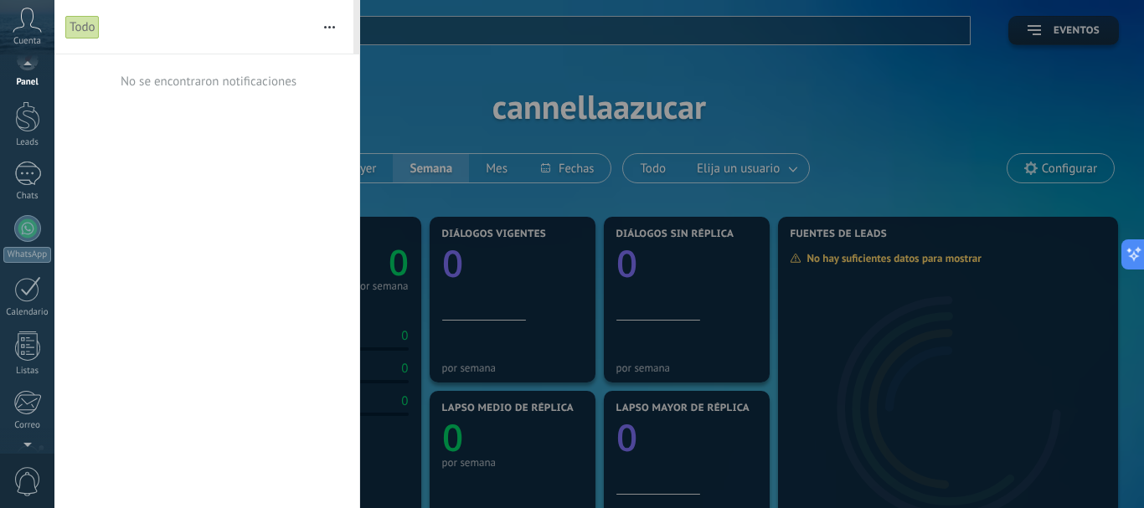
click at [33, 472] on span "0" at bounding box center [27, 481] width 28 height 29
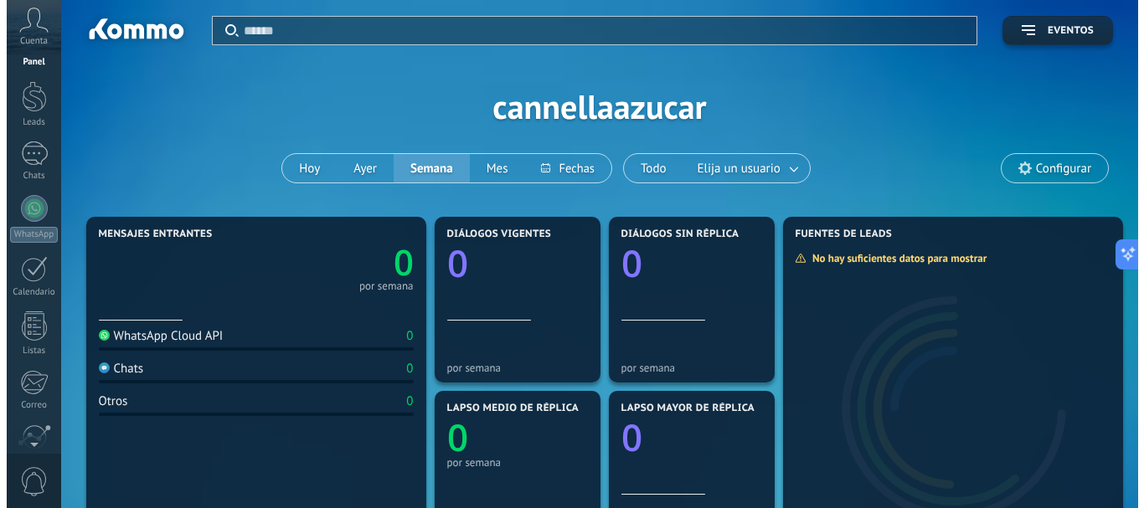
scroll to position [0, 0]
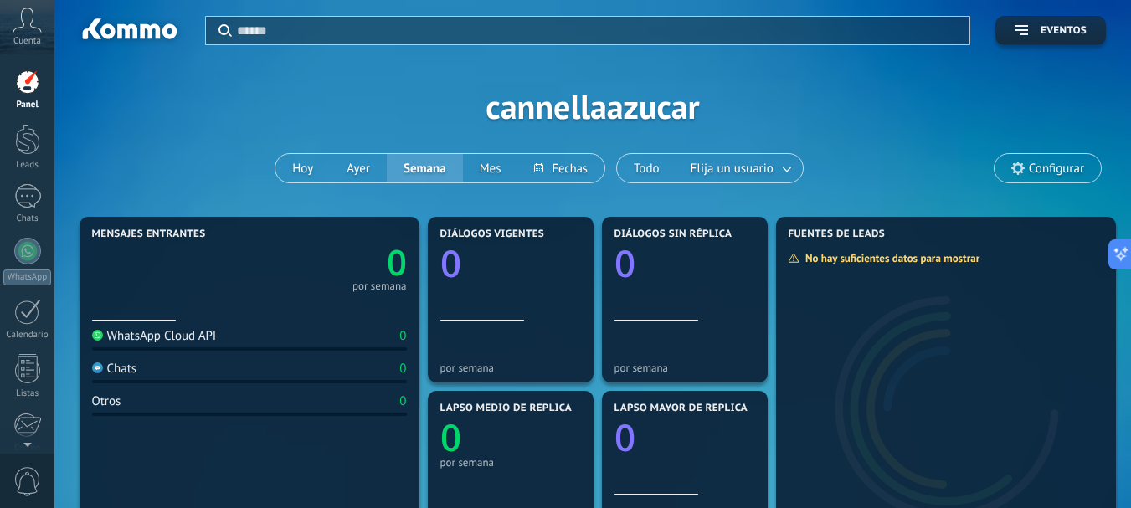
click at [39, 23] on icon at bounding box center [27, 20] width 29 height 25
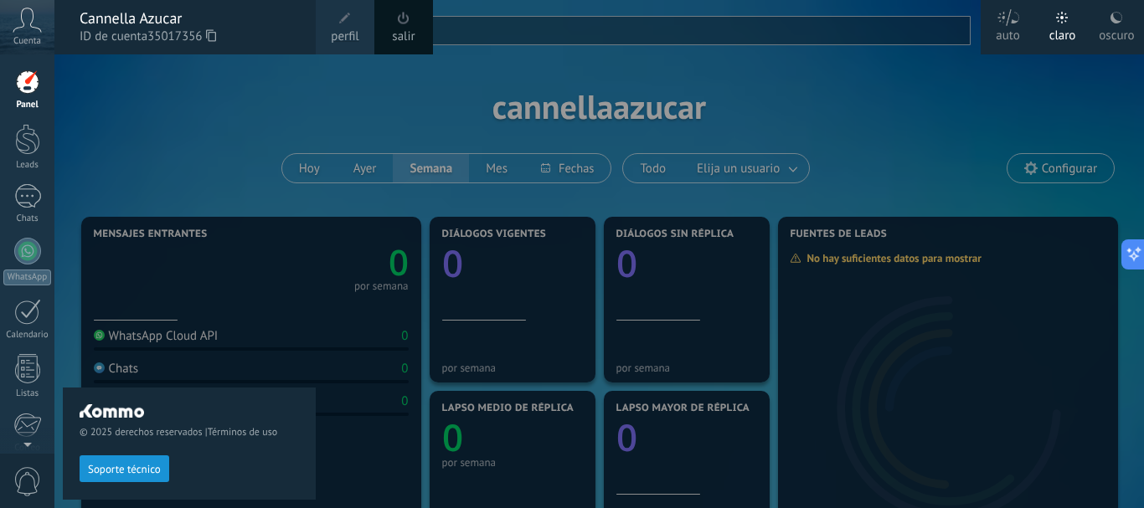
click at [38, 23] on icon at bounding box center [27, 20] width 29 height 25
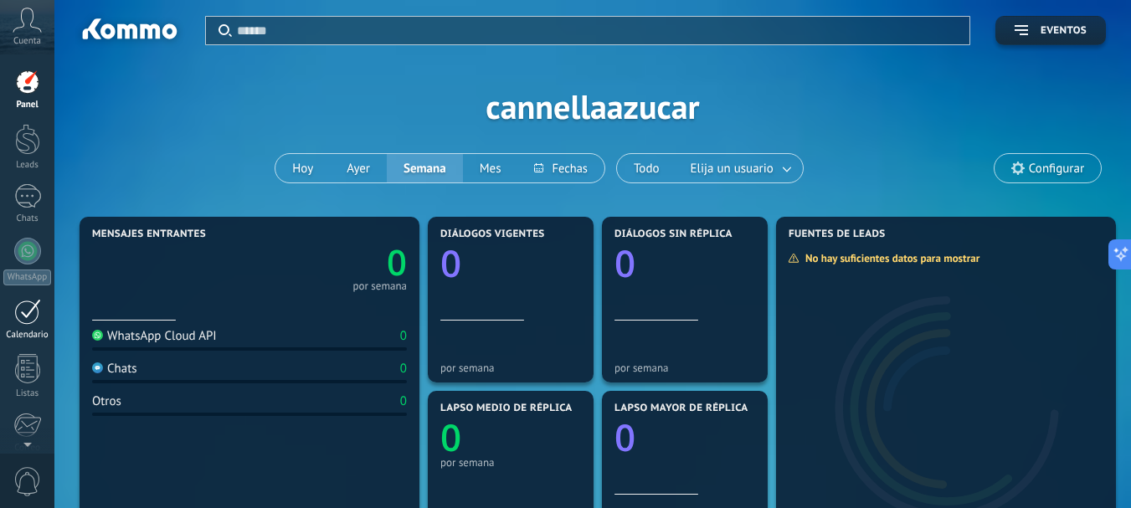
click at [21, 311] on div at bounding box center [27, 312] width 27 height 26
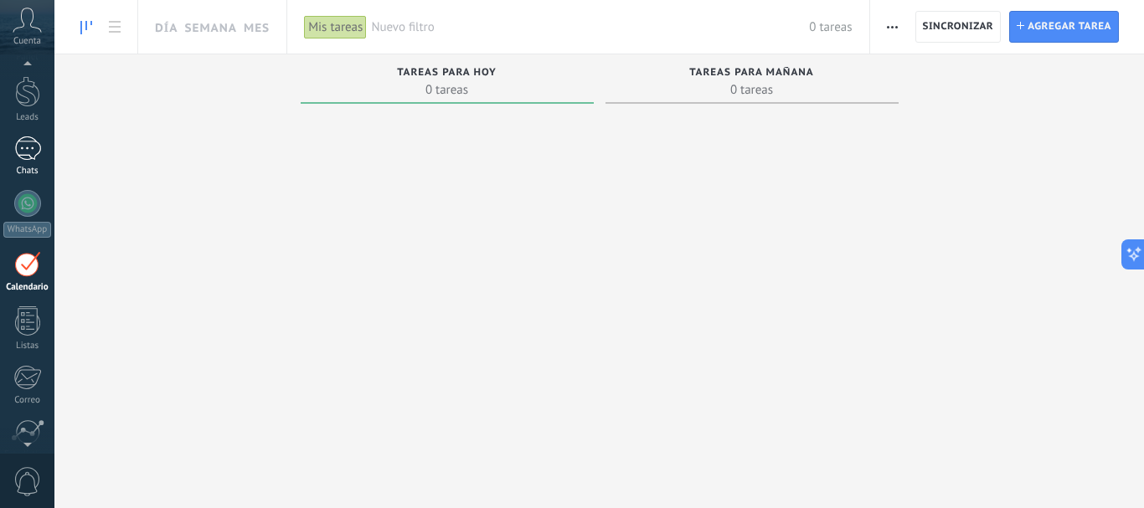
scroll to position [49, 0]
click at [28, 93] on div at bounding box center [27, 90] width 25 height 31
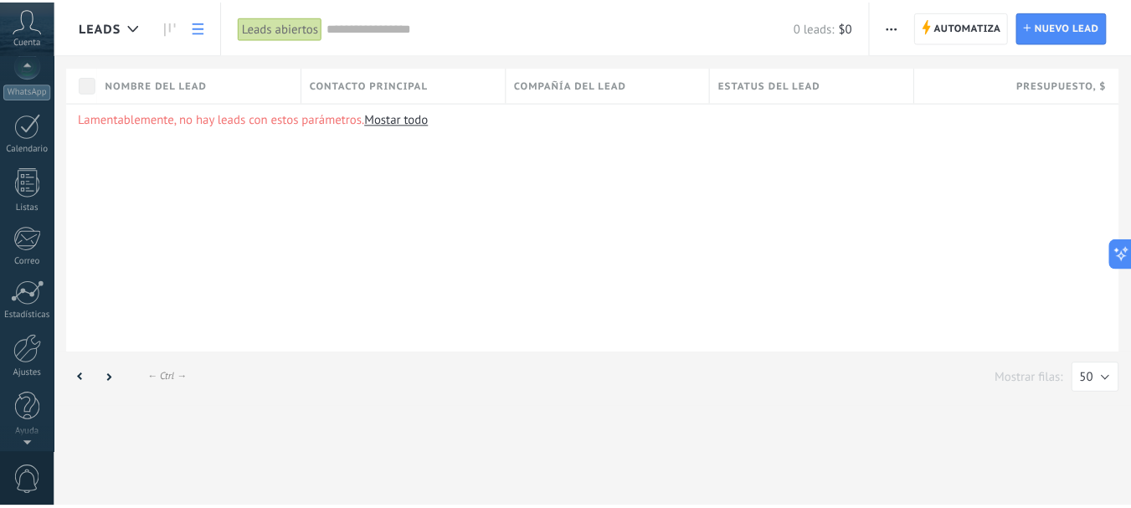
scroll to position [188, 0]
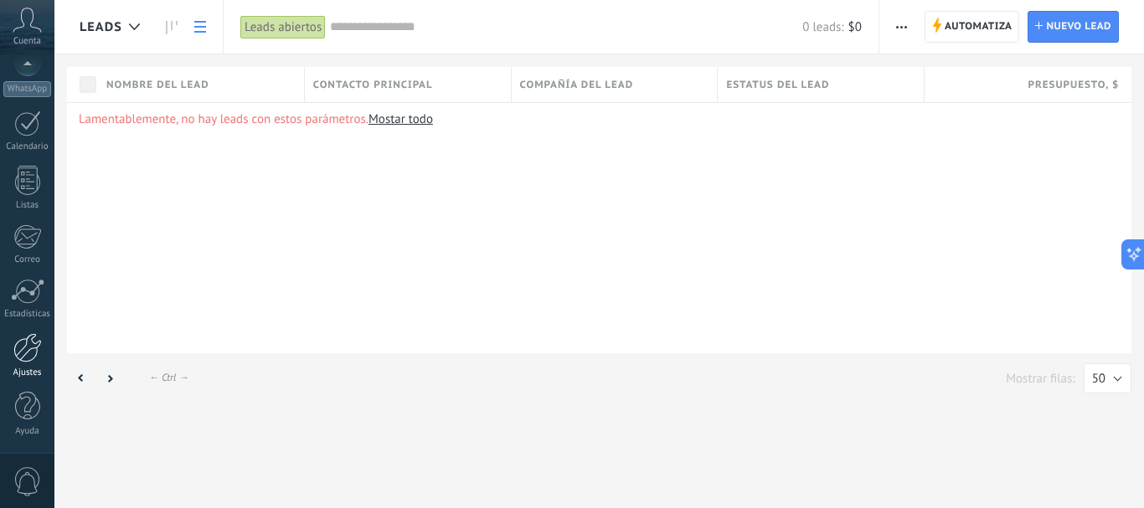
click at [29, 350] on div at bounding box center [27, 347] width 28 height 29
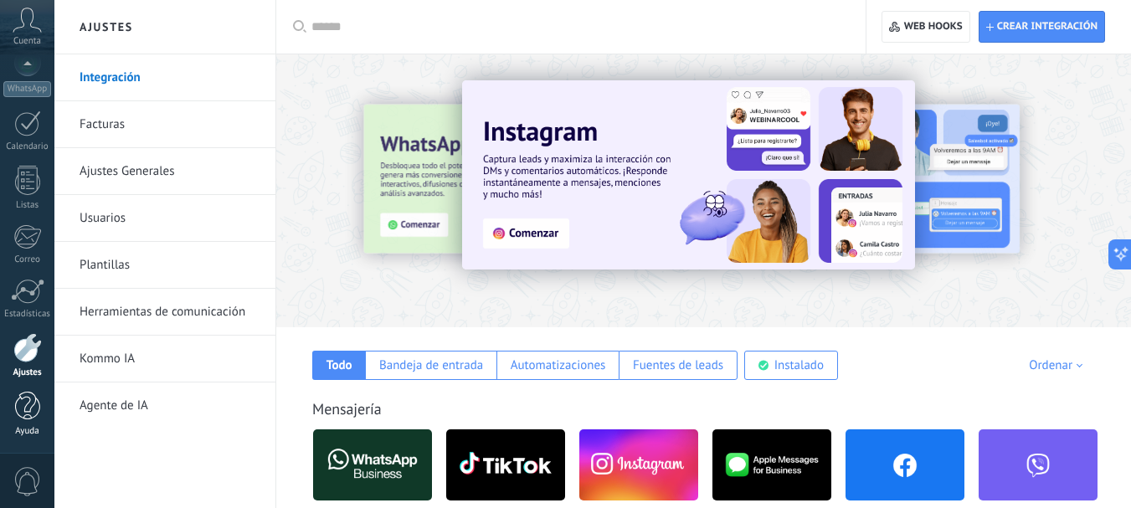
click at [29, 404] on div at bounding box center [27, 406] width 25 height 29
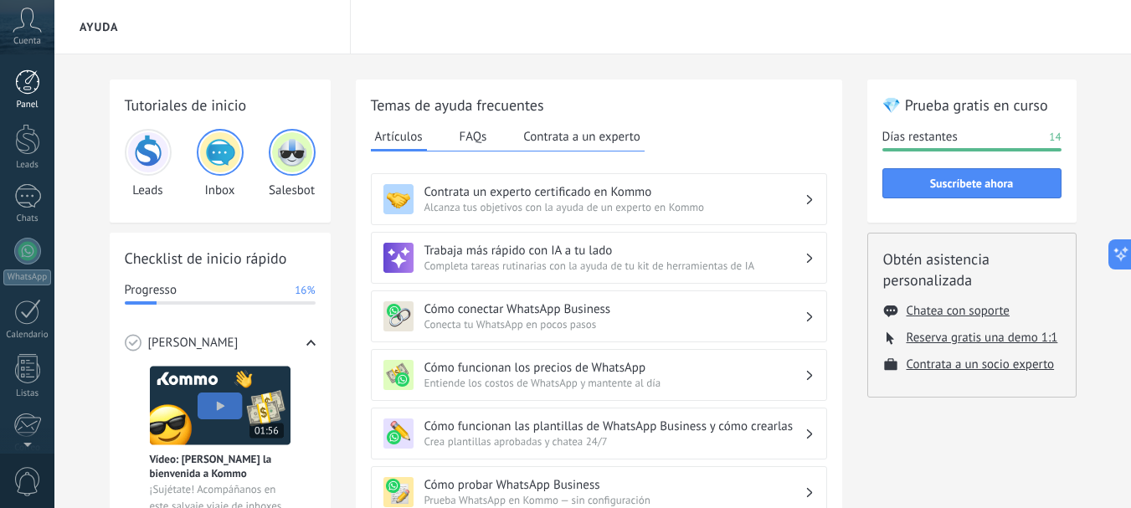
click at [23, 80] on div at bounding box center [27, 81] width 25 height 25
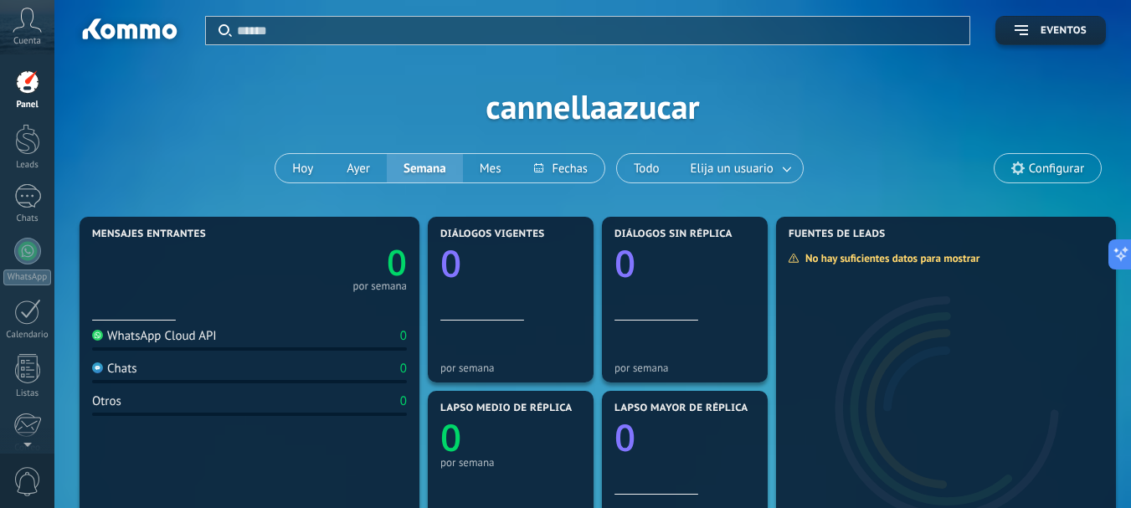
click at [105, 34] on div at bounding box center [129, 32] width 108 height 28
click at [21, 154] on div at bounding box center [27, 139] width 25 height 31
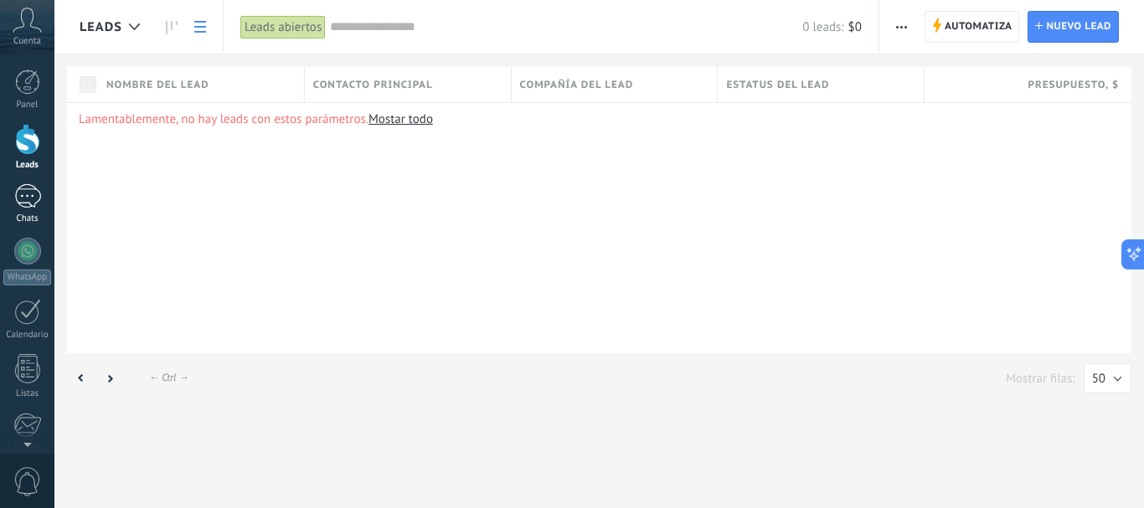
click at [23, 192] on div at bounding box center [27, 196] width 27 height 24
